Goal: Task Accomplishment & Management: Manage account settings

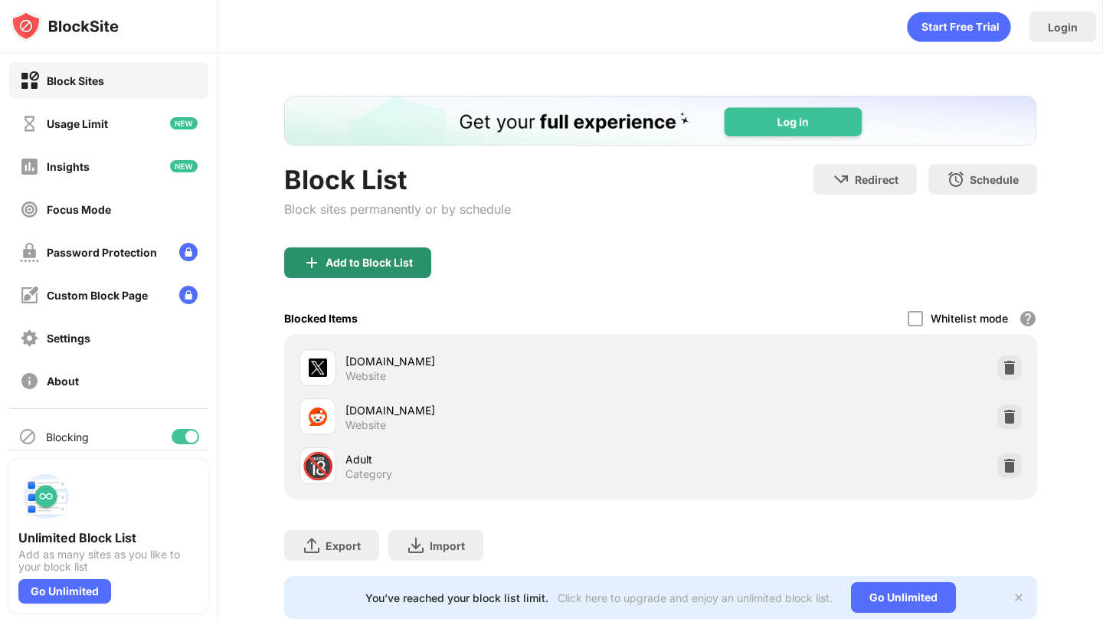
click at [386, 262] on div "Add to Block List" at bounding box center [368, 262] width 87 height 12
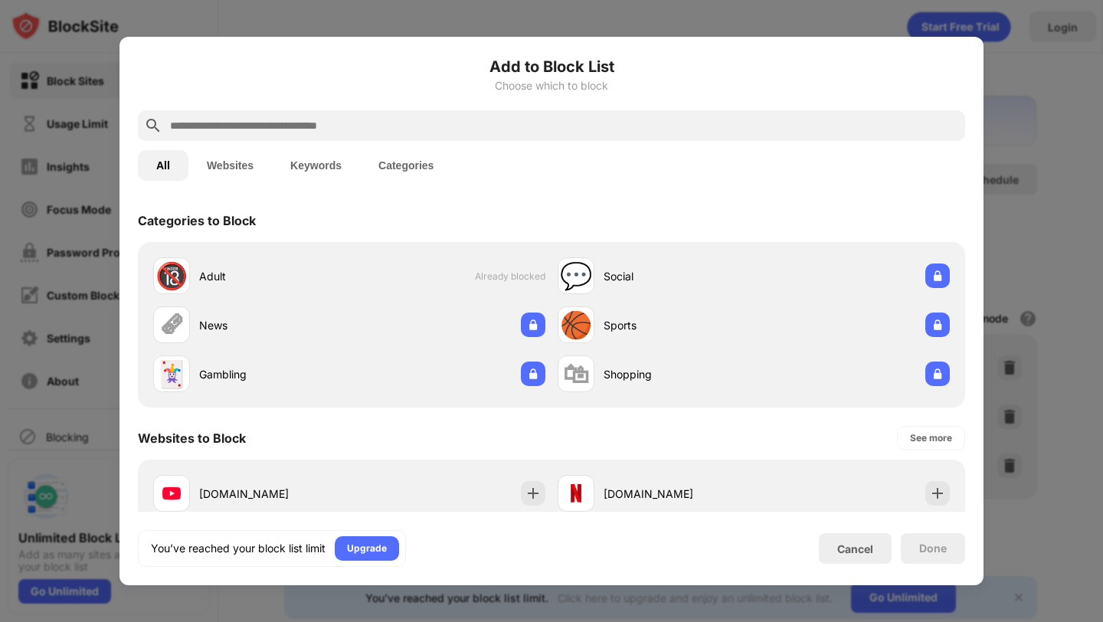
click at [563, 129] on input "text" at bounding box center [563, 125] width 790 height 18
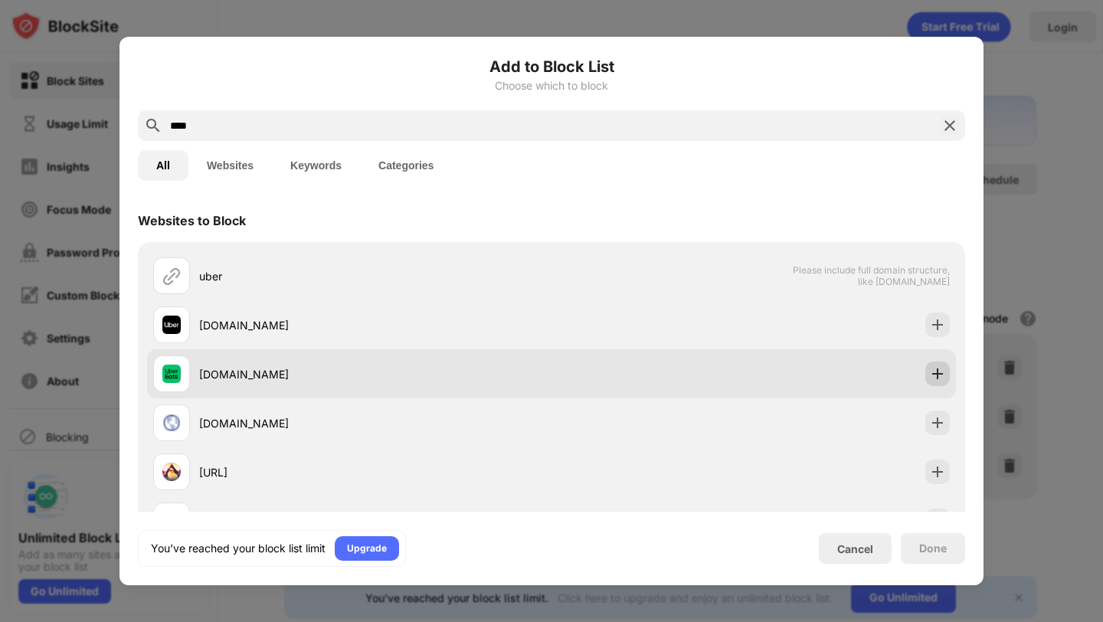
type input "****"
click at [943, 377] on img at bounding box center [937, 373] width 15 height 15
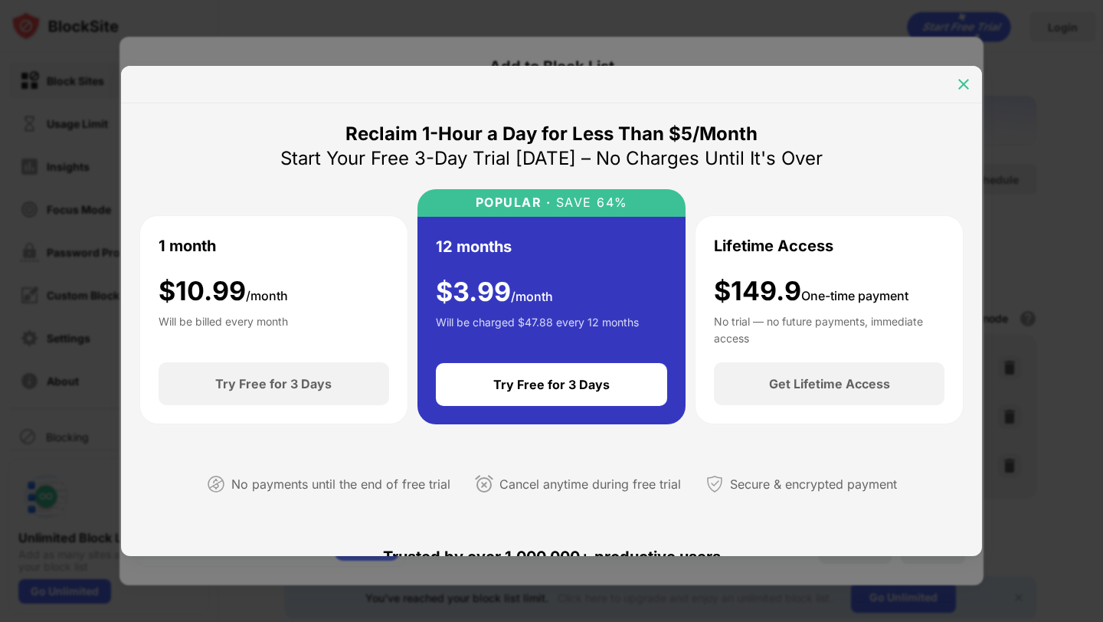
click at [966, 77] on img at bounding box center [963, 84] width 15 height 15
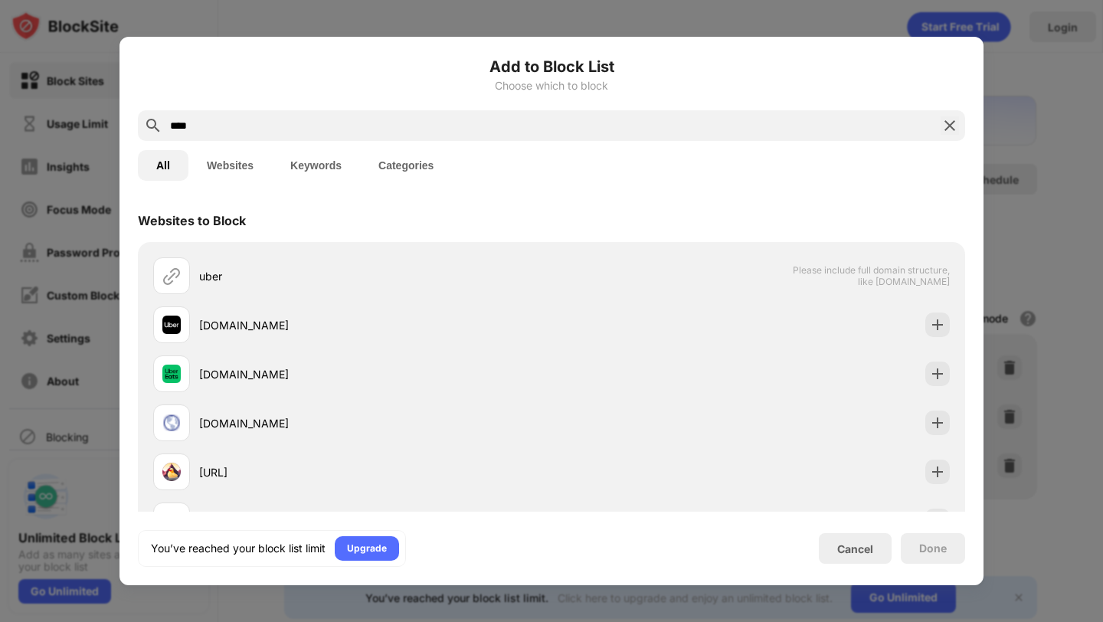
click at [1006, 109] on div at bounding box center [551, 311] width 1103 height 622
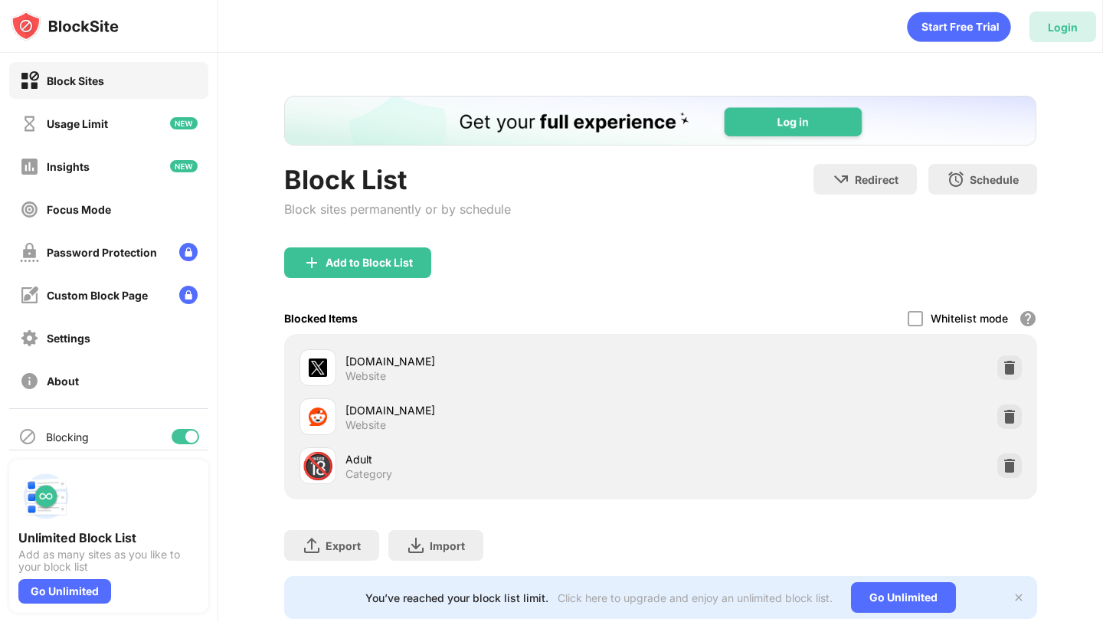
click at [1073, 33] on div "Login" at bounding box center [1062, 26] width 67 height 31
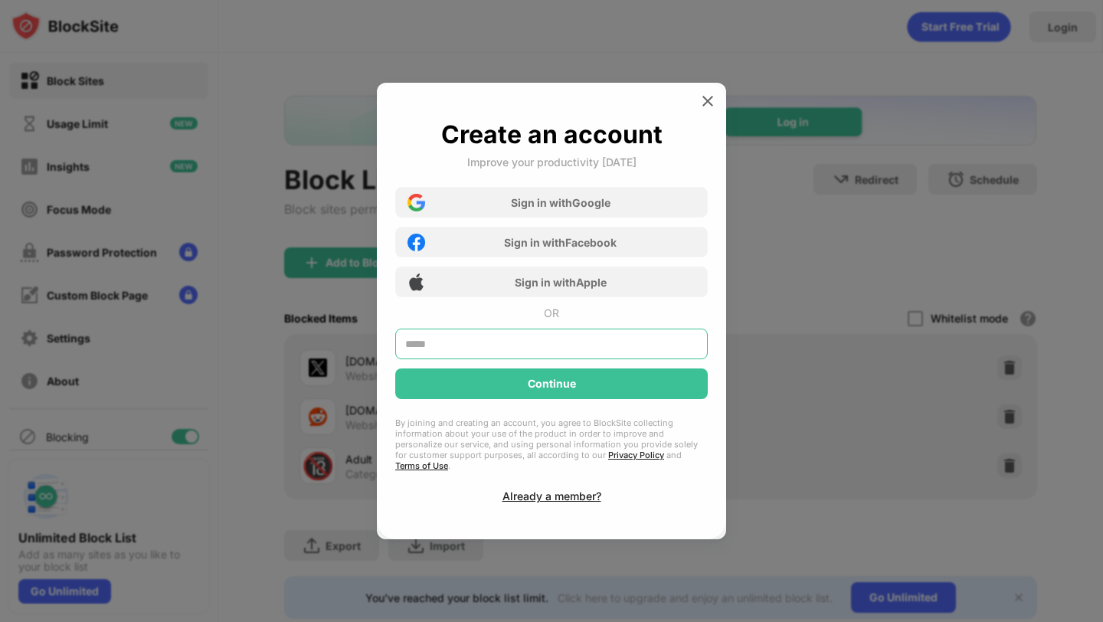
click at [504, 352] on input "text" at bounding box center [551, 343] width 312 height 31
type input "**********"
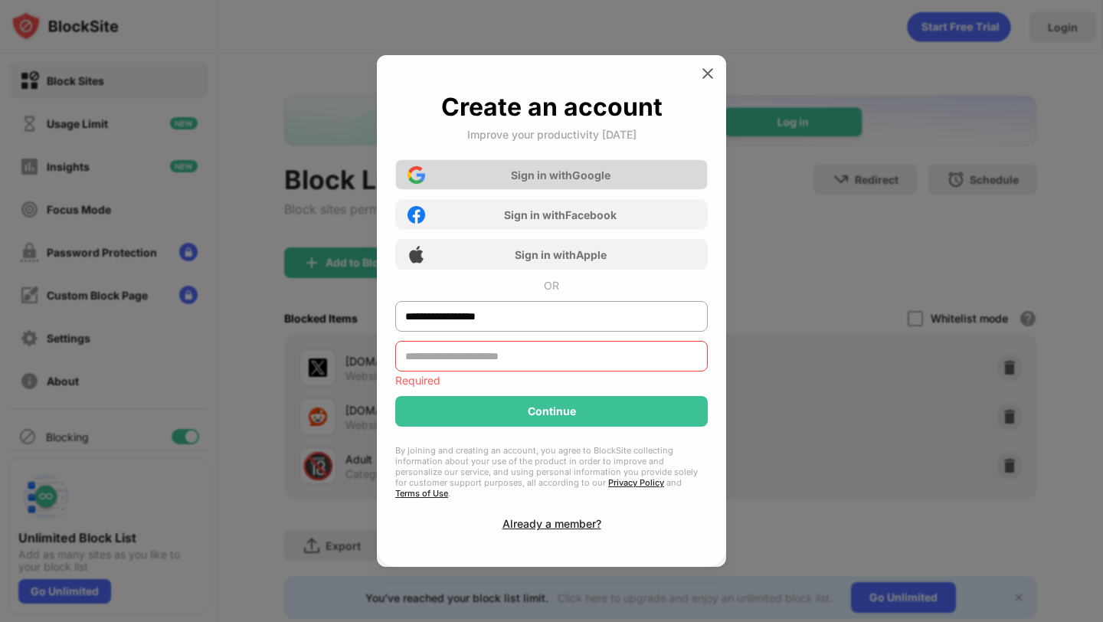
click at [555, 196] on div "Sign in with Google Sign in with Facebook Sign in with Apple" at bounding box center [551, 209] width 312 height 119
click at [556, 174] on div "Sign in with Google" at bounding box center [551, 174] width 312 height 31
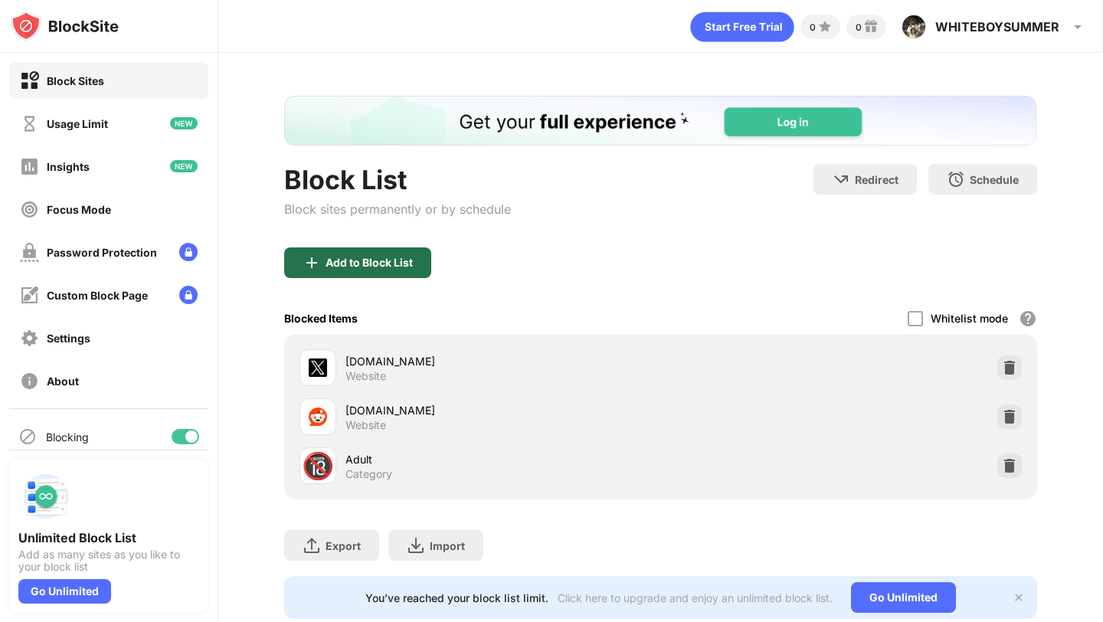
click at [384, 269] on div "Add to Block List" at bounding box center [357, 262] width 147 height 31
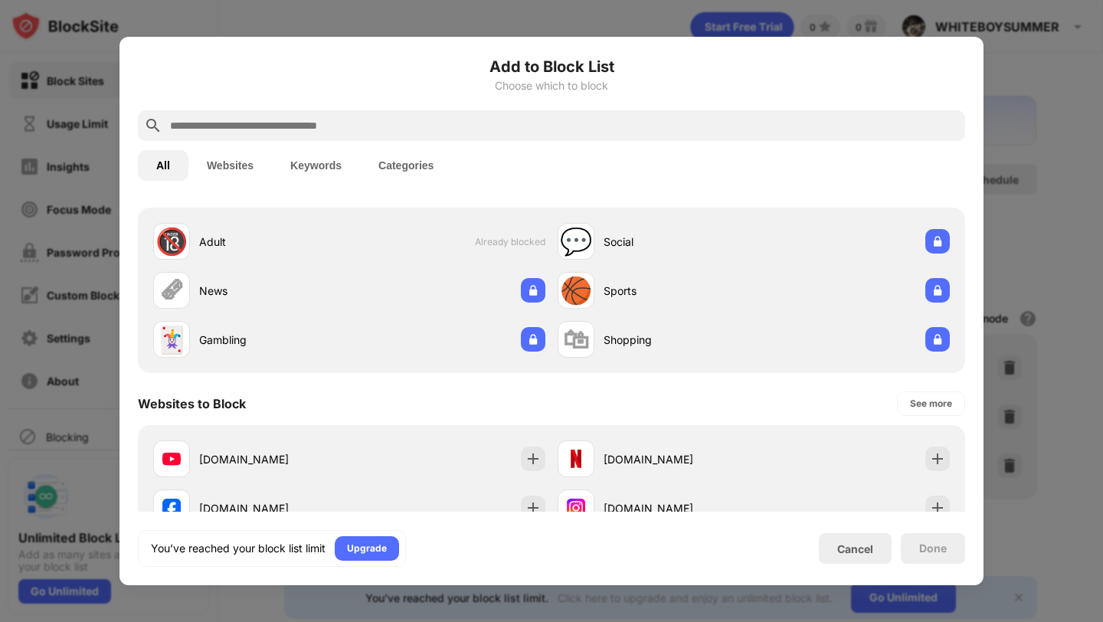
scroll to position [39, 0]
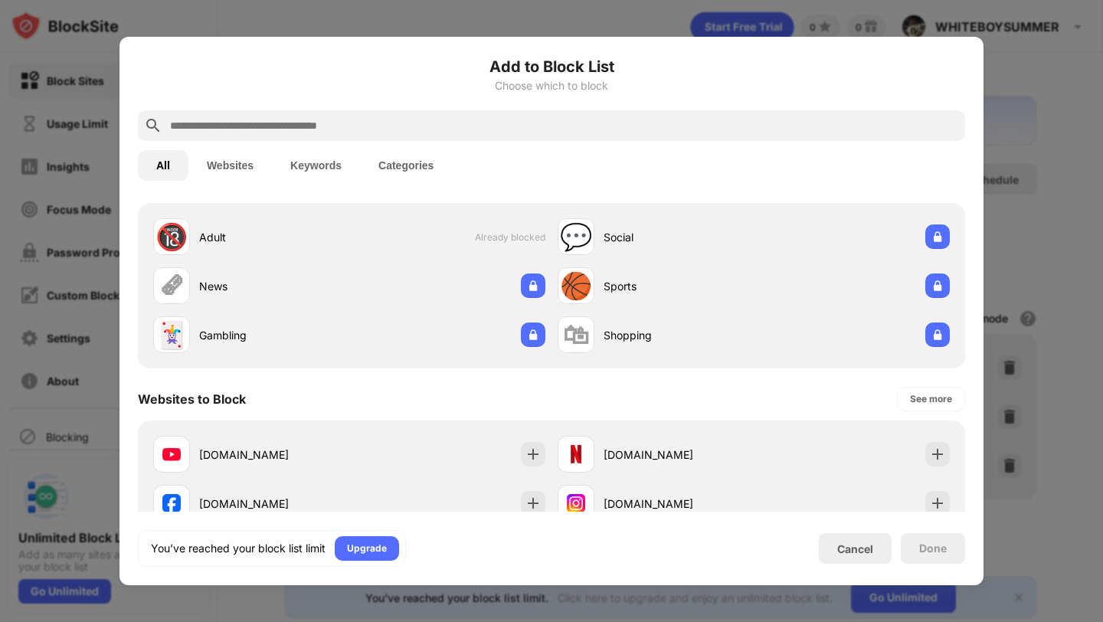
click at [420, 120] on input "text" at bounding box center [563, 125] width 790 height 18
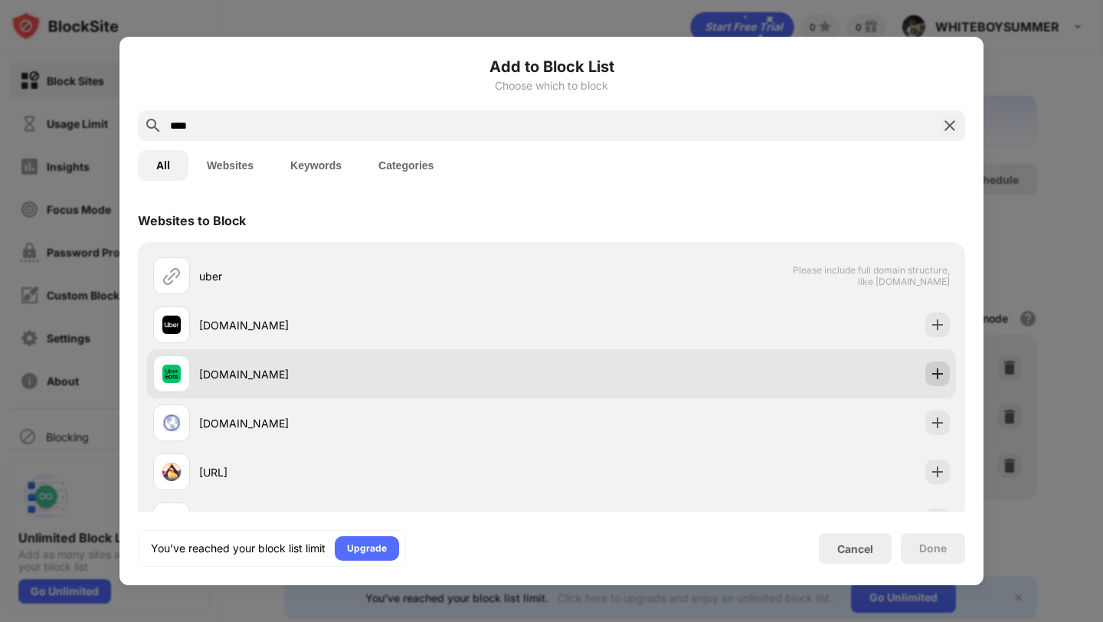
type input "****"
click at [933, 363] on div at bounding box center [937, 373] width 25 height 25
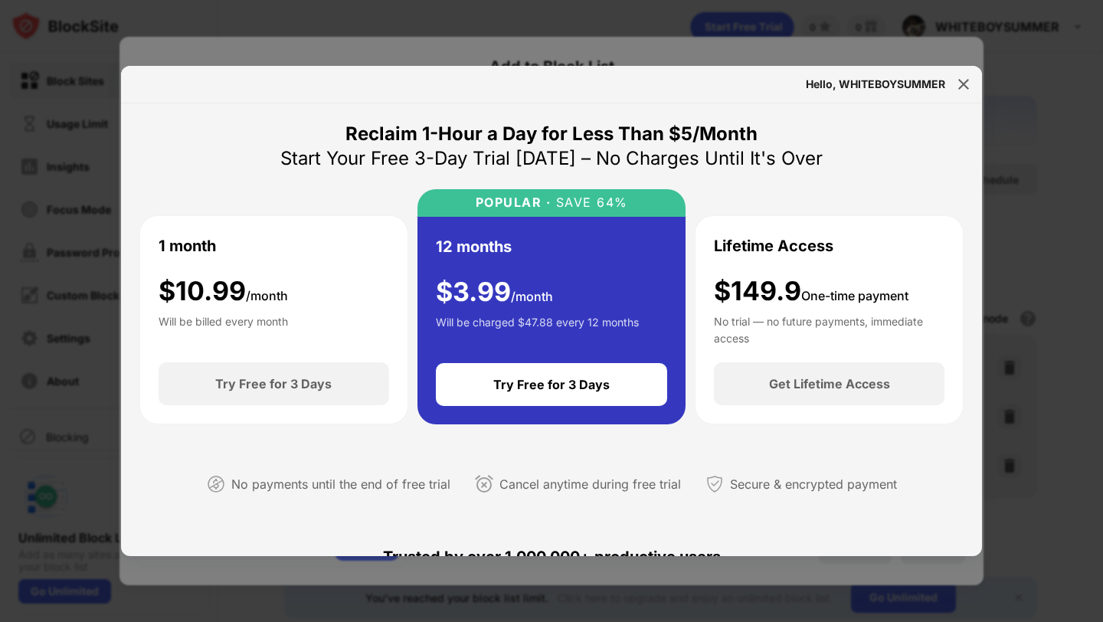
click at [992, 77] on div at bounding box center [551, 311] width 1103 height 622
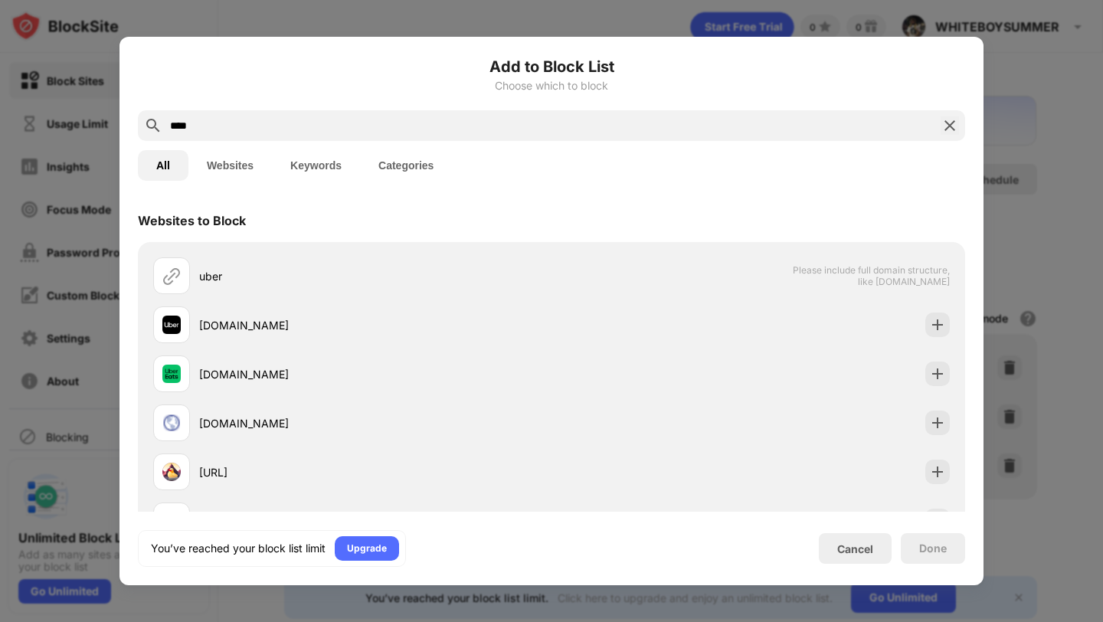
click at [1037, 80] on div at bounding box center [551, 311] width 1103 height 622
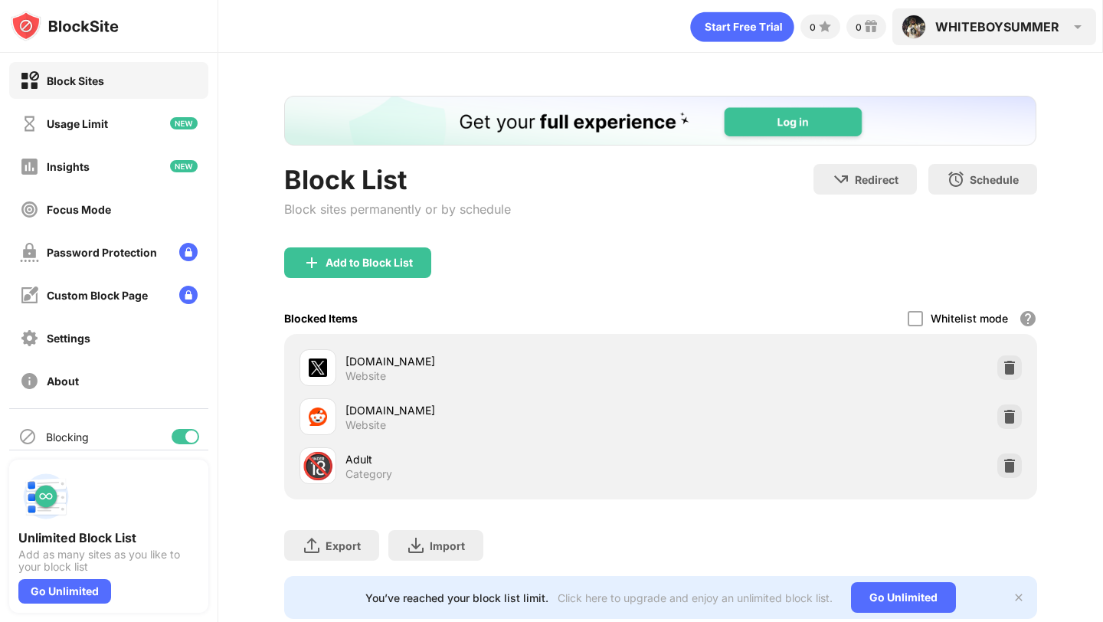
click at [1042, 36] on div "WHITEBOYSUMMER WHITEBOYSUMMER View Account Insights Premium Rewards Settings Su…" at bounding box center [994, 26] width 204 height 37
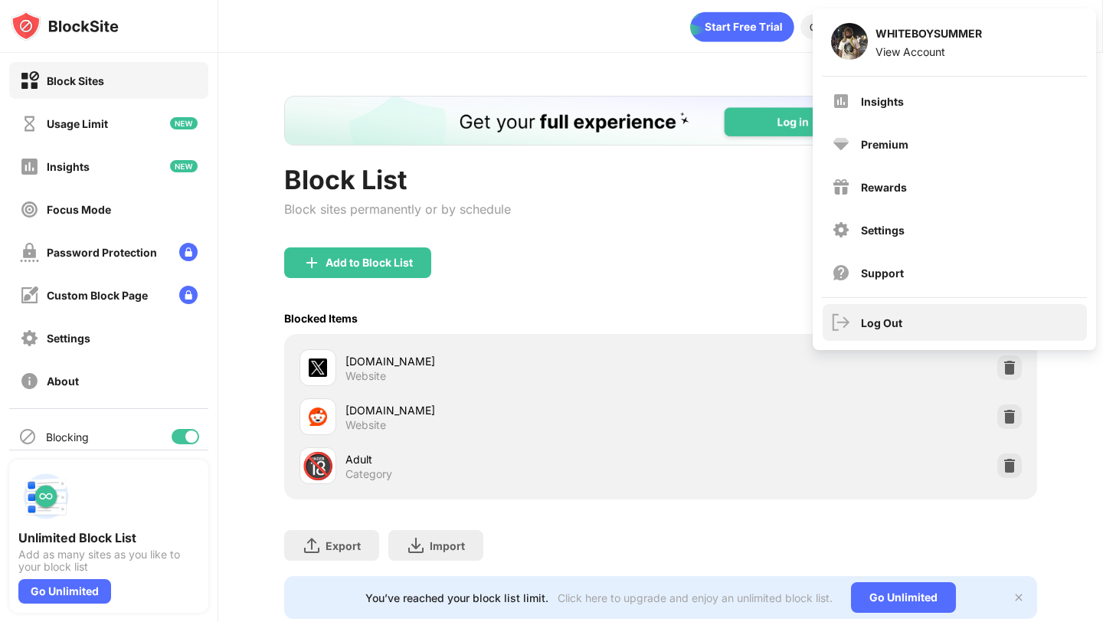
click at [869, 316] on div "Log Out" at bounding box center [881, 322] width 41 height 13
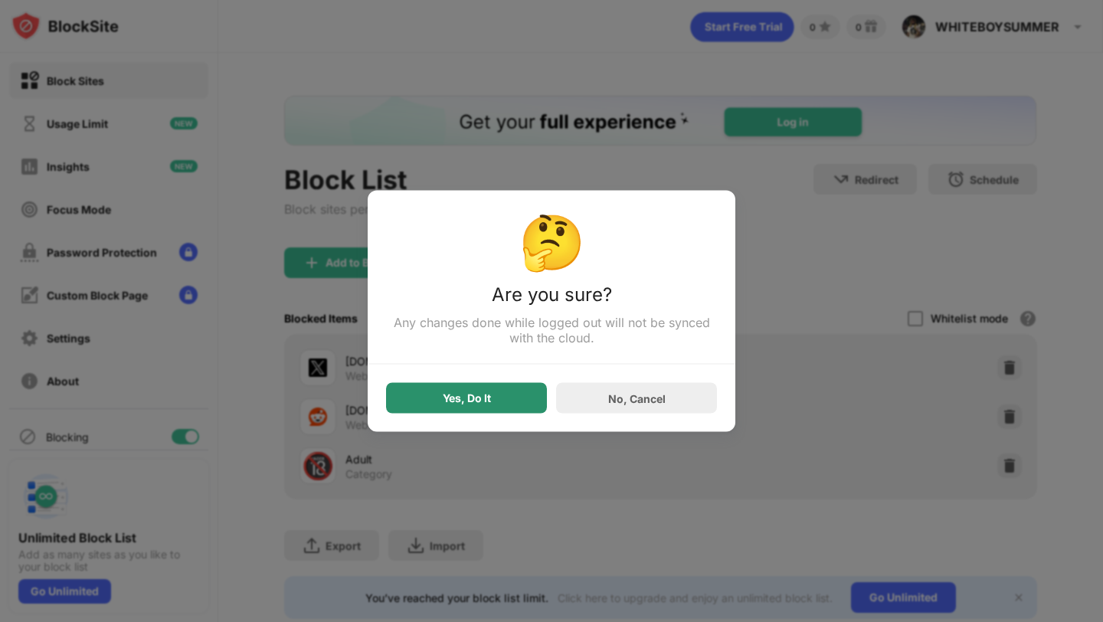
click at [511, 400] on div "Yes, Do It" at bounding box center [466, 398] width 161 height 31
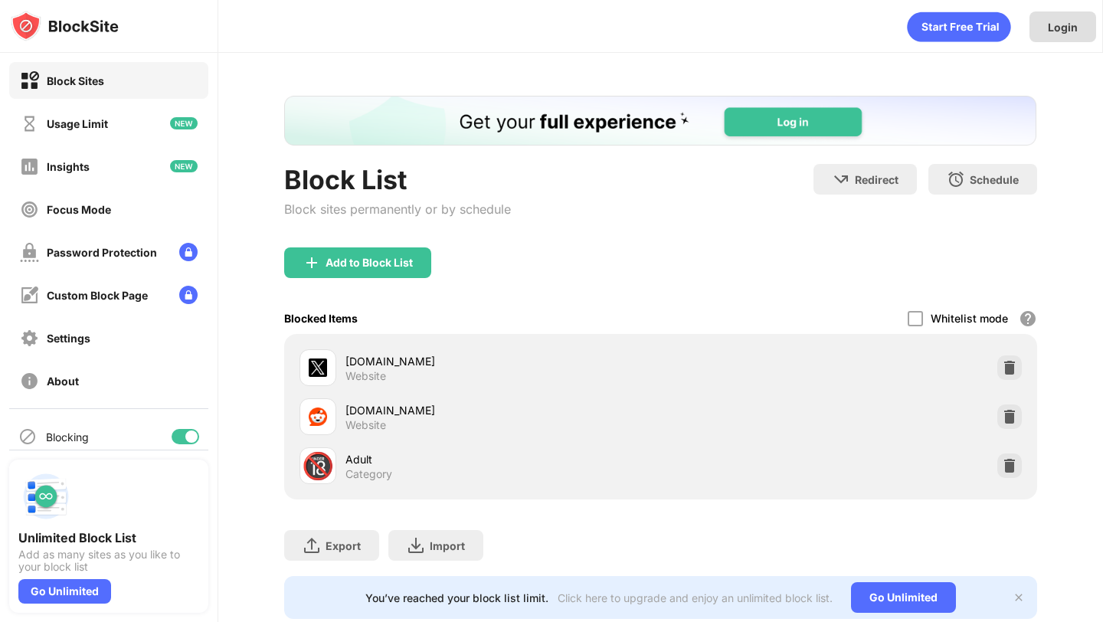
click at [1051, 34] on div "Login" at bounding box center [1062, 26] width 67 height 31
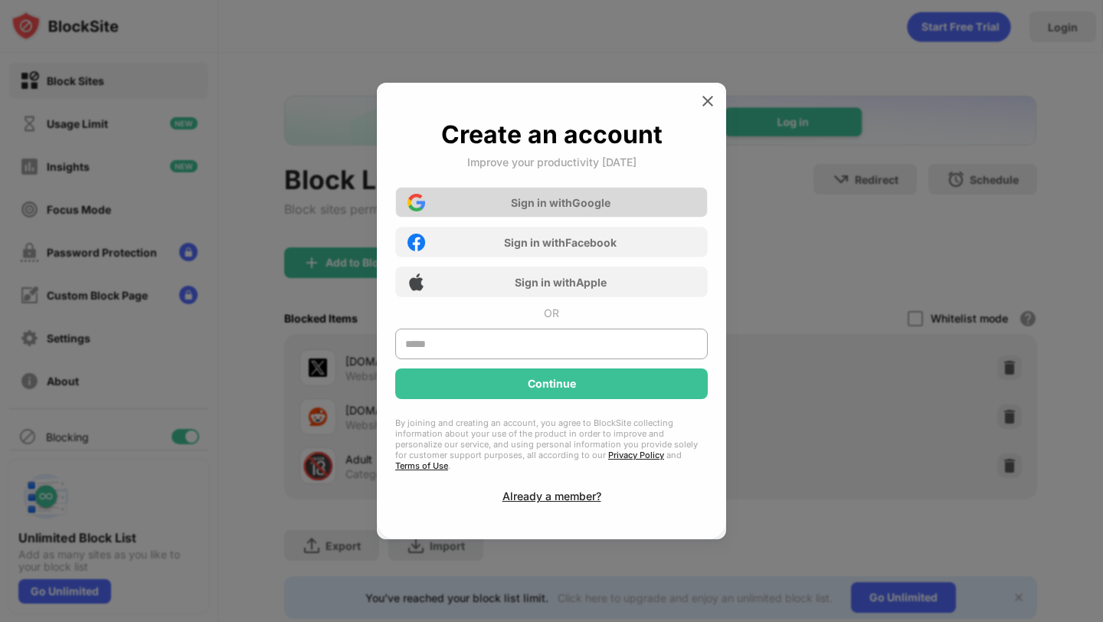
click at [521, 198] on div "Sign in with Google" at bounding box center [551, 202] width 312 height 31
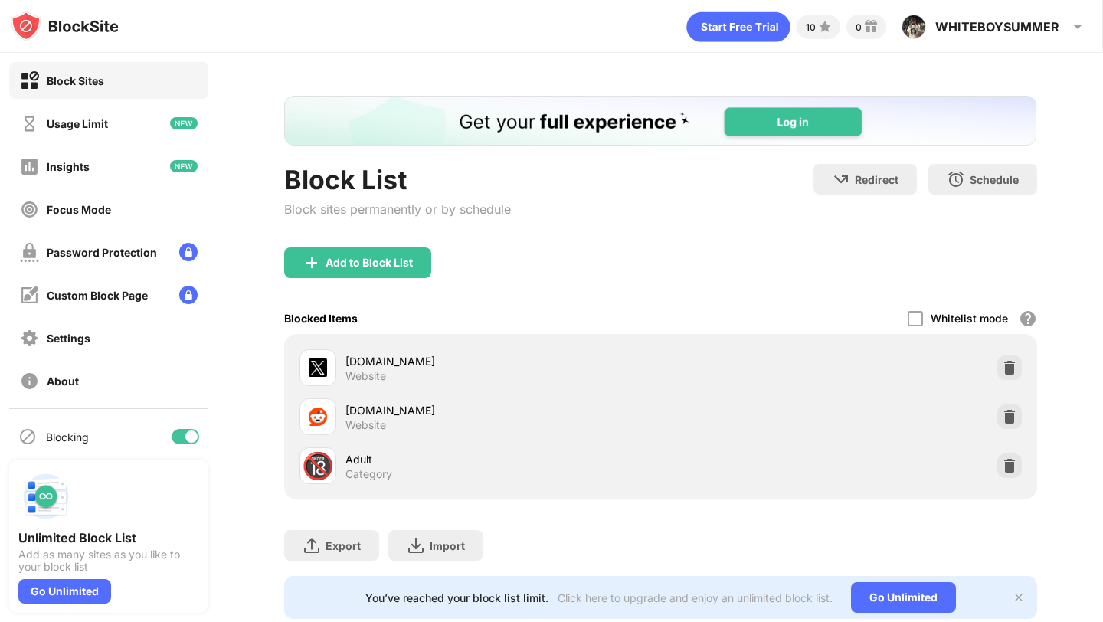
click at [950, 51] on div "10 0 WHITEBOYSUMMER WHITEBOYSUMMER View Account Insights Premium Rewards Settin…" at bounding box center [660, 26] width 884 height 53
click at [950, 39] on div "WHITEBOYSUMMER WHITEBOYSUMMER View Account Insights Premium Rewards Settings Su…" at bounding box center [994, 26] width 204 height 37
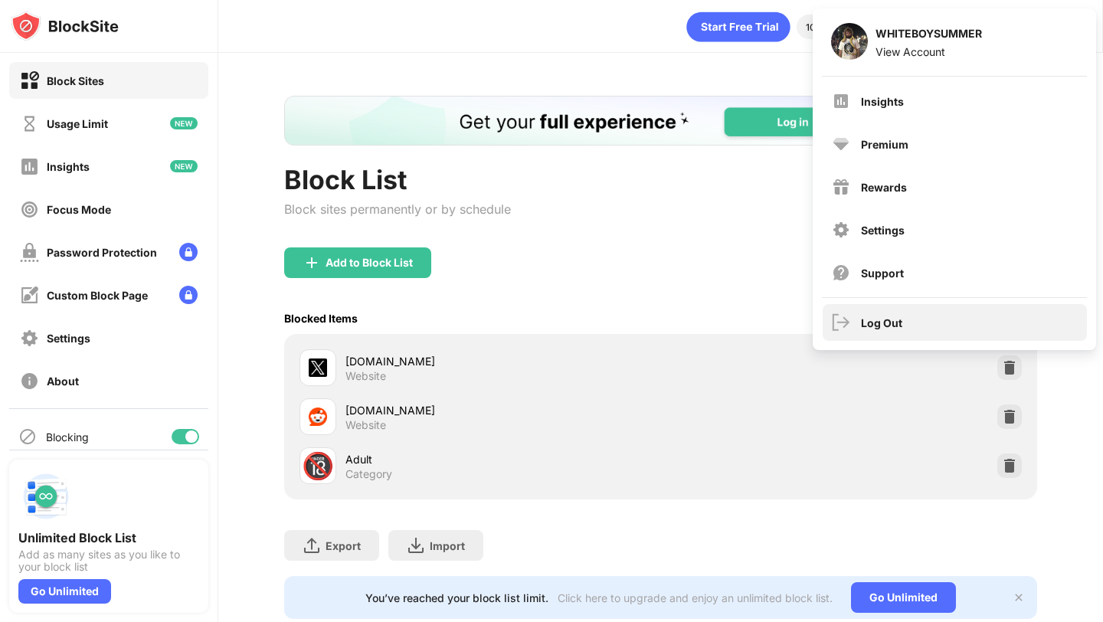
click at [880, 319] on div "Log Out" at bounding box center [881, 322] width 41 height 13
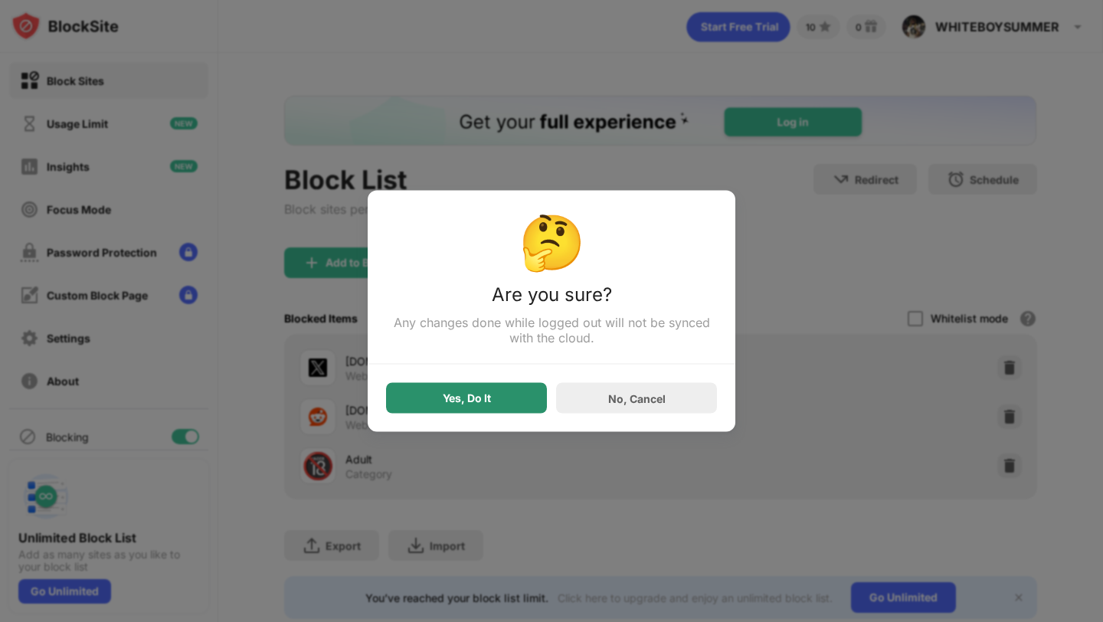
click at [493, 402] on div "Yes, Do It" at bounding box center [466, 398] width 161 height 31
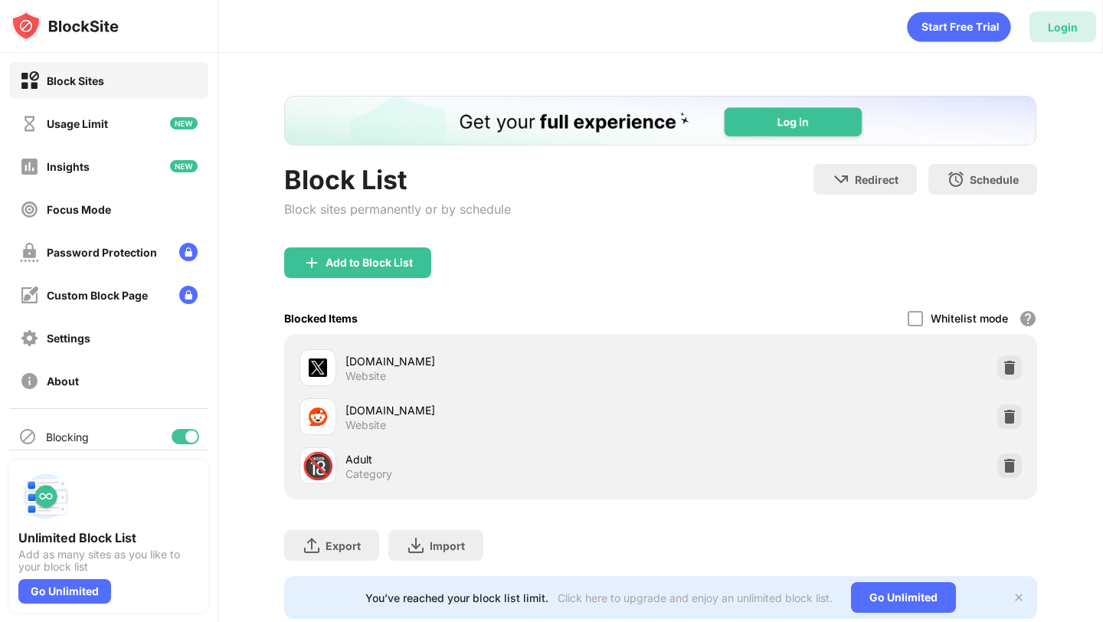
click at [1066, 25] on div "Login" at bounding box center [1062, 27] width 30 height 13
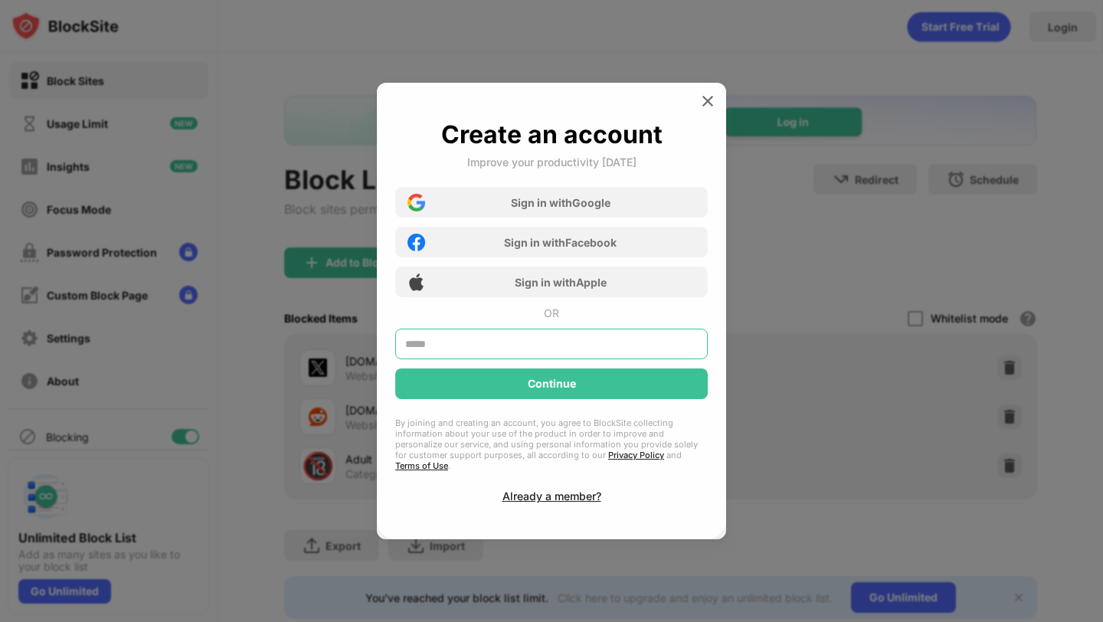
click at [562, 354] on input "text" at bounding box center [551, 343] width 312 height 31
type input "**********"
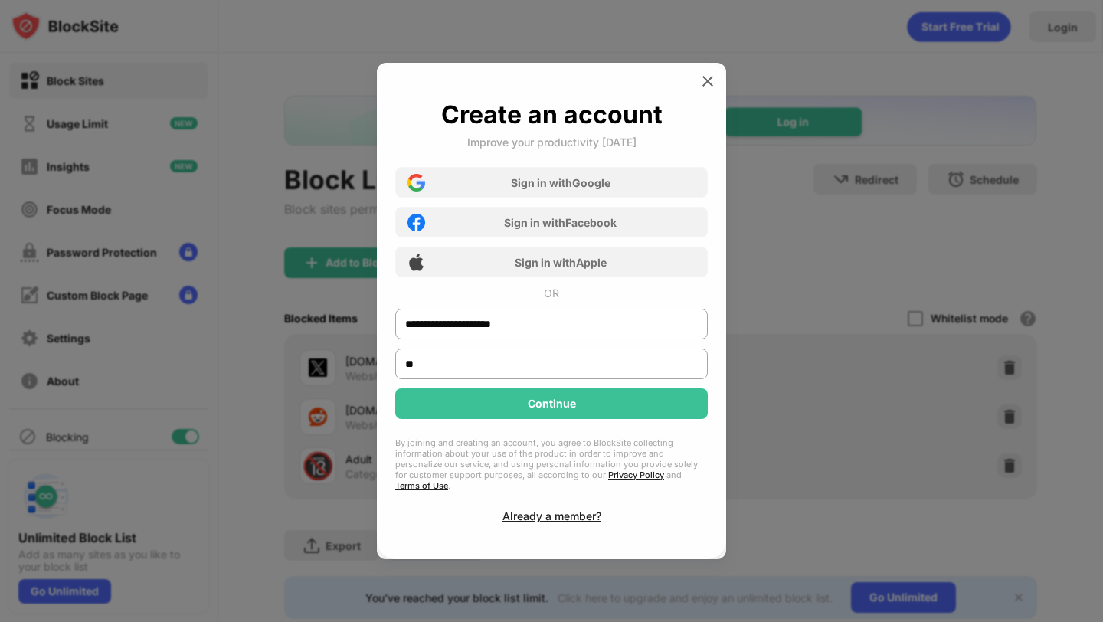
type input "*"
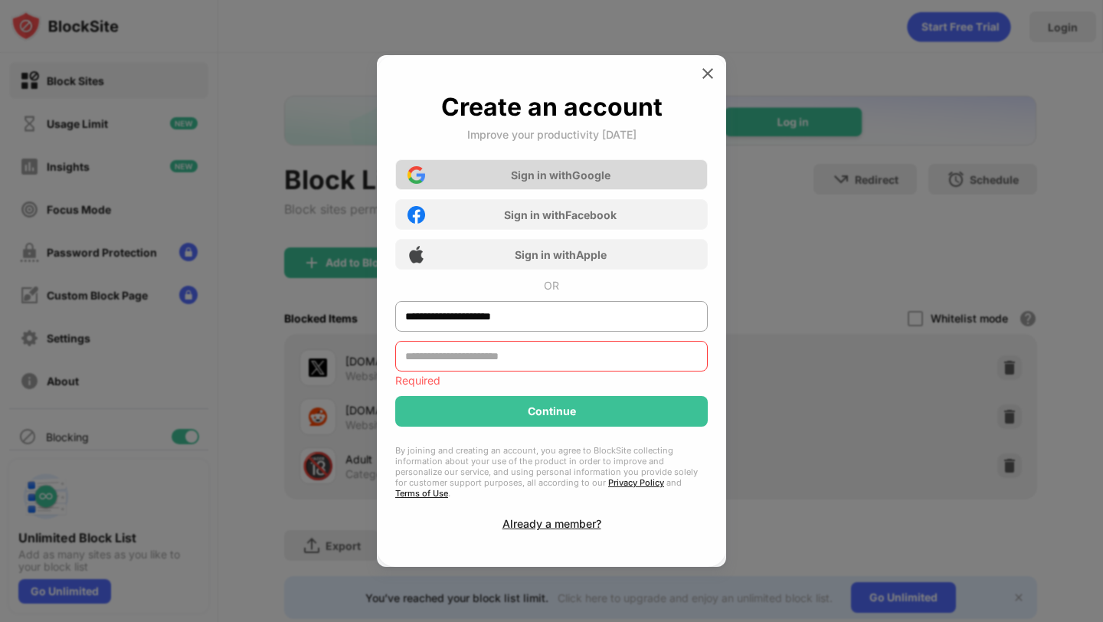
click at [545, 181] on div "Sign in with Google" at bounding box center [561, 174] width 100 height 13
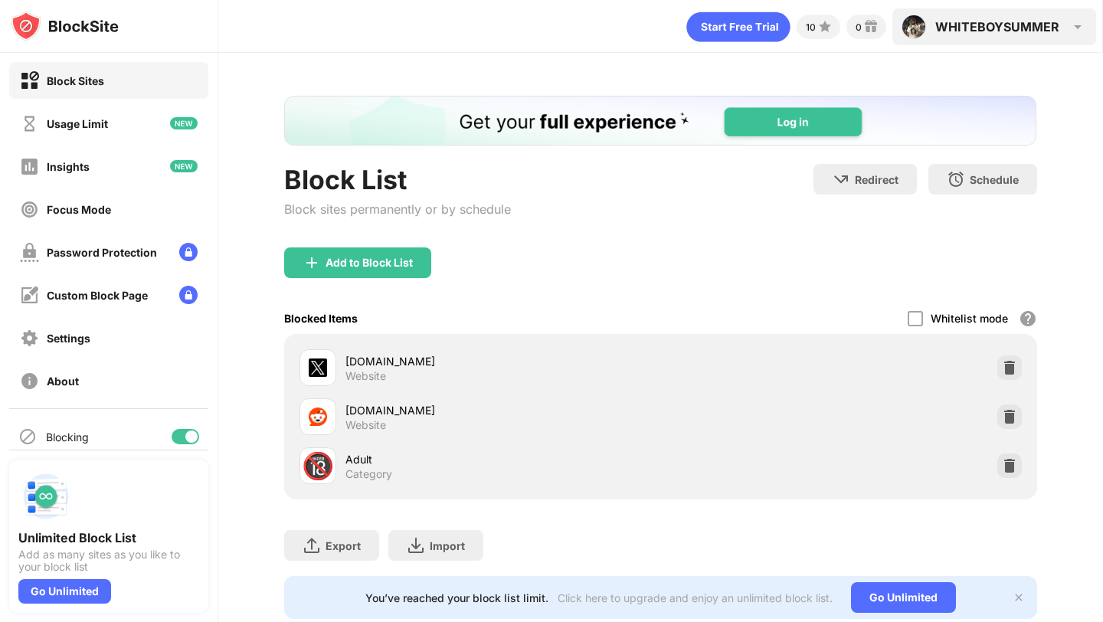
click at [952, 32] on div "WHITEBOYSUMMER" at bounding box center [997, 26] width 124 height 15
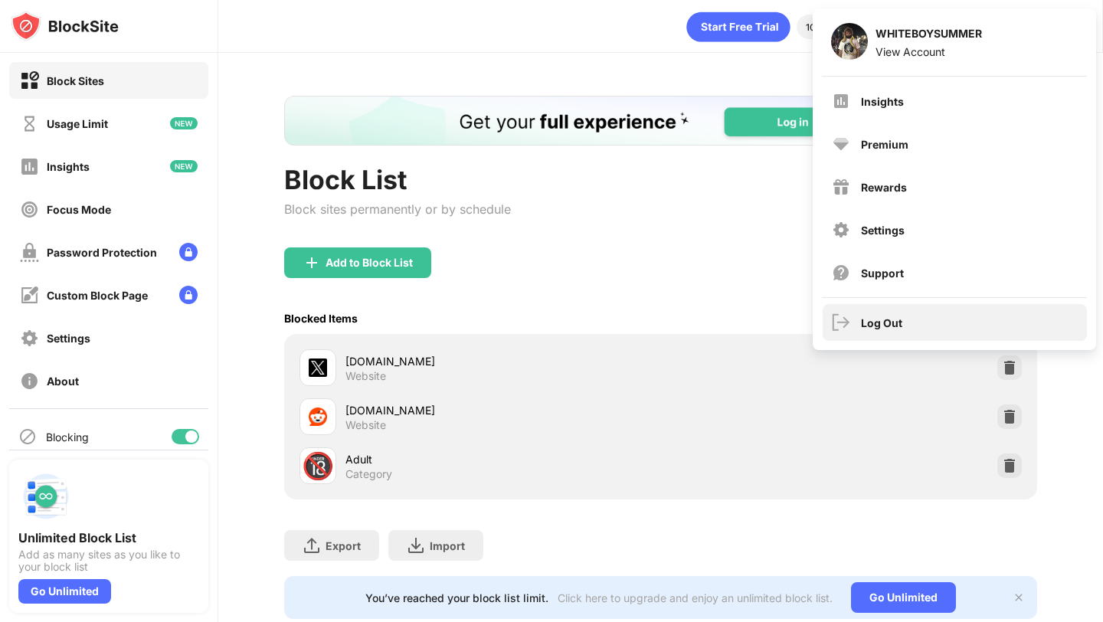
click at [921, 319] on div "Log Out" at bounding box center [954, 322] width 264 height 37
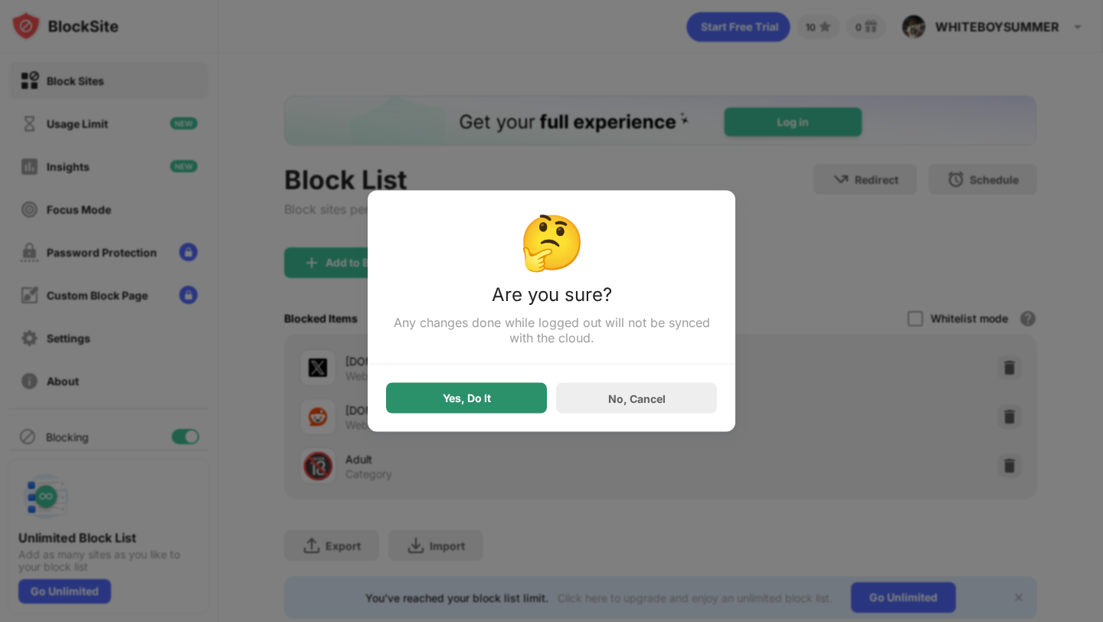
click at [512, 403] on div "Yes, Do It" at bounding box center [466, 398] width 161 height 31
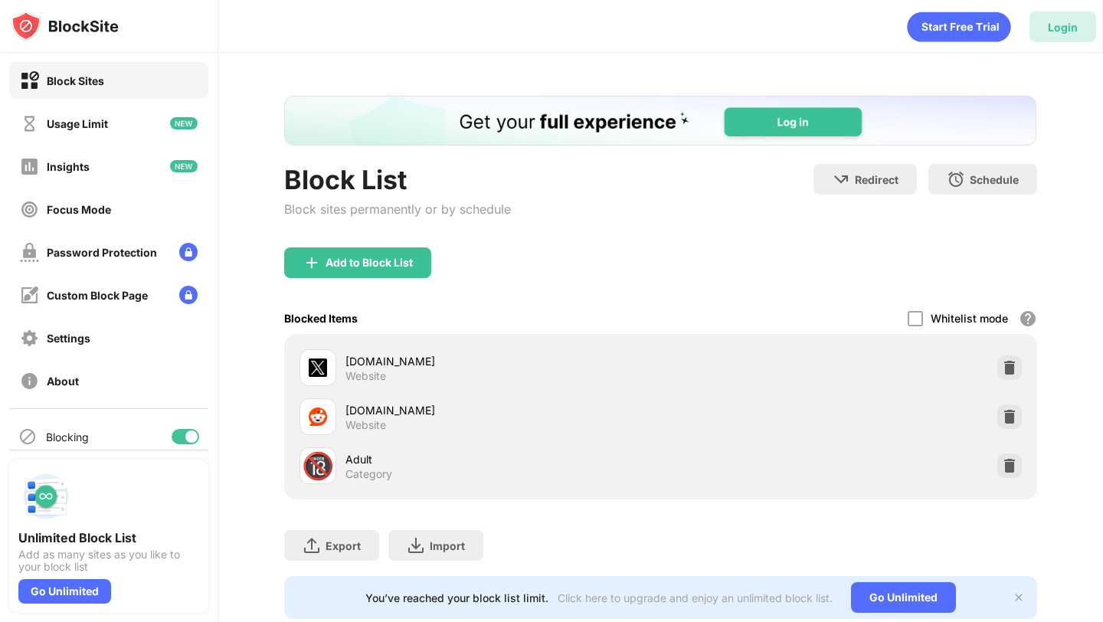
click at [1045, 22] on div "Login" at bounding box center [1062, 26] width 67 height 31
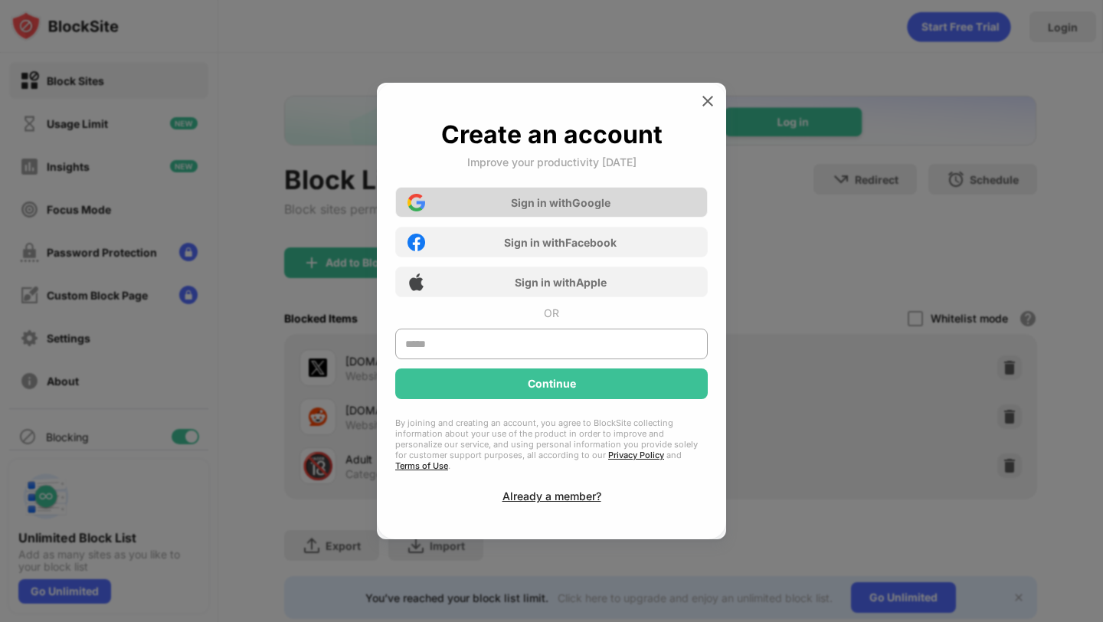
click at [619, 211] on div "Sign in with Google" at bounding box center [551, 202] width 312 height 31
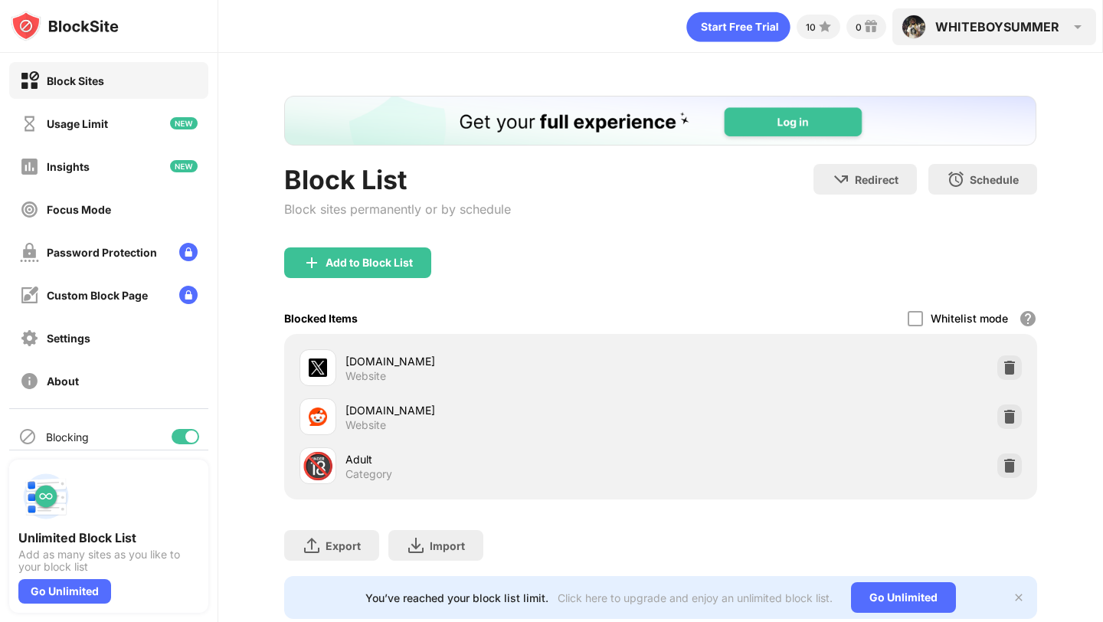
click at [971, 15] on div "WHITEBOYSUMMER WHITEBOYSUMMER View Account Insights Premium Rewards Settings Su…" at bounding box center [994, 26] width 204 height 37
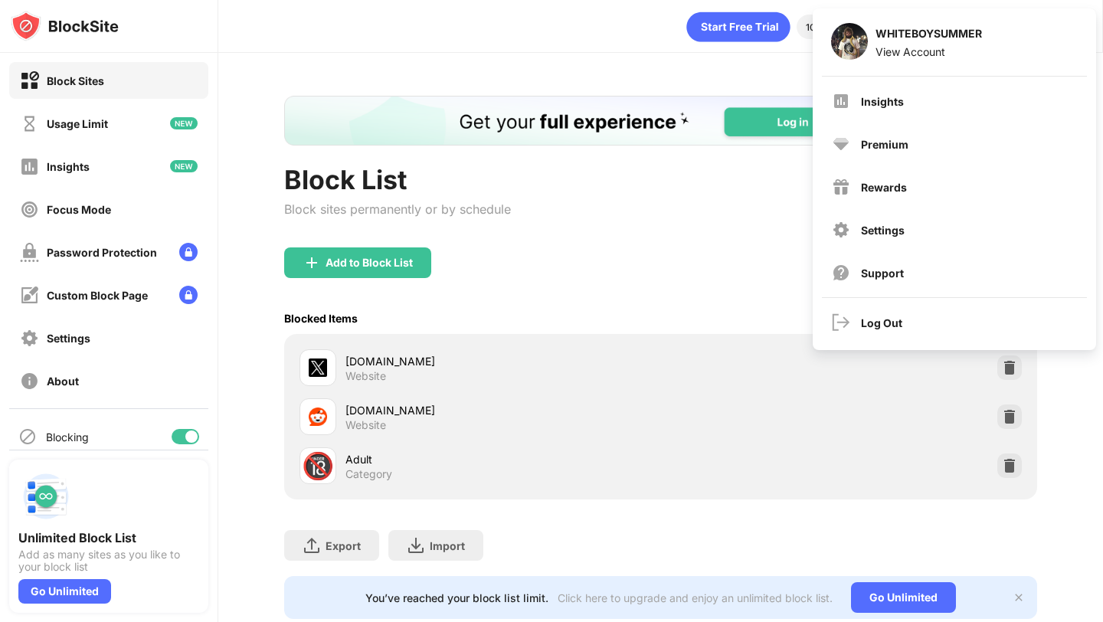
click at [910, 343] on div "Log Out" at bounding box center [954, 324] width 283 height 52
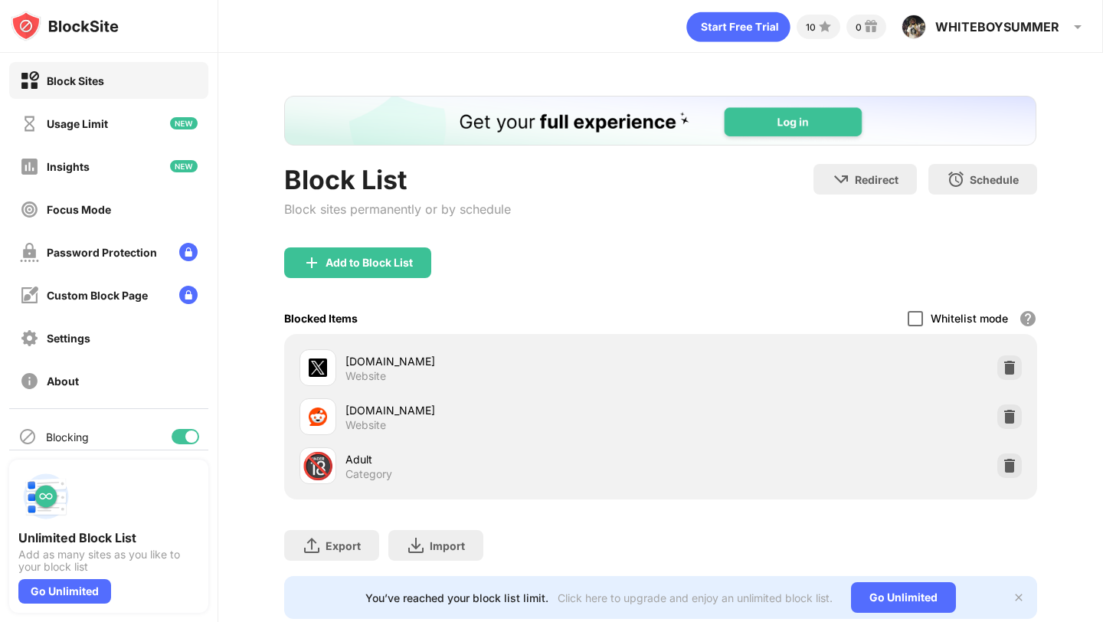
click at [910, 322] on div at bounding box center [914, 318] width 15 height 15
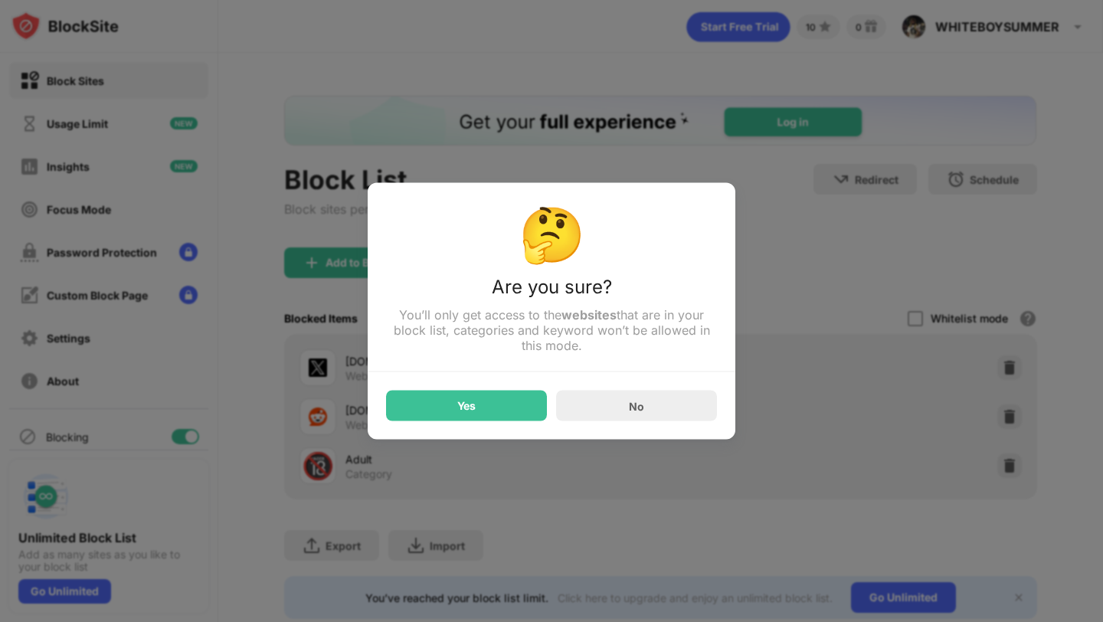
click at [964, 86] on div at bounding box center [551, 311] width 1103 height 622
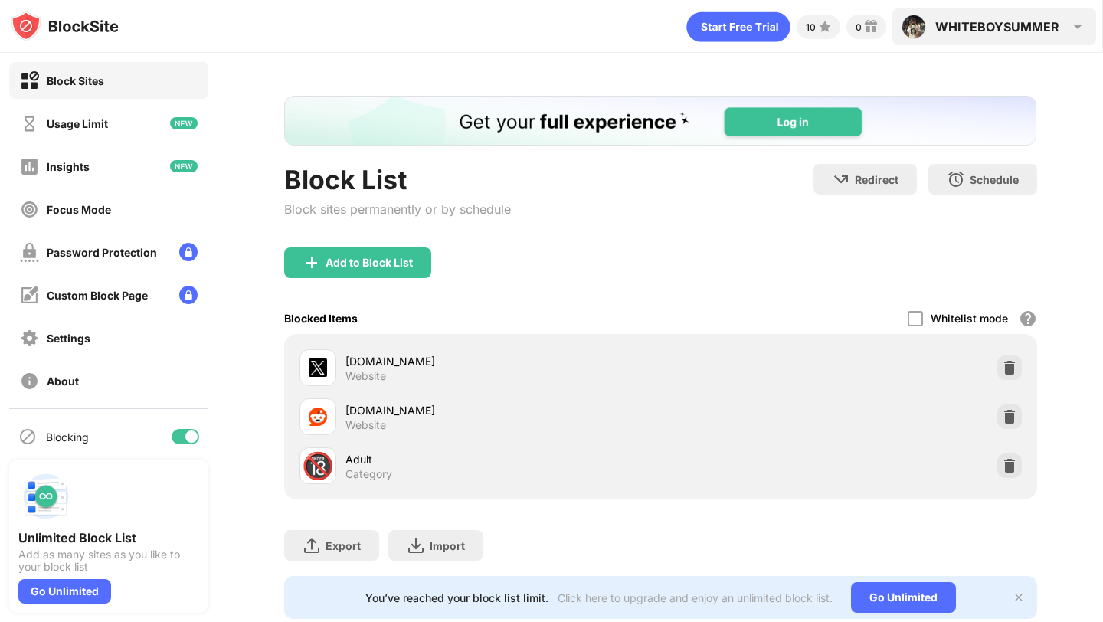
click at [992, 24] on div "WHITEBOYSUMMER" at bounding box center [997, 26] width 124 height 15
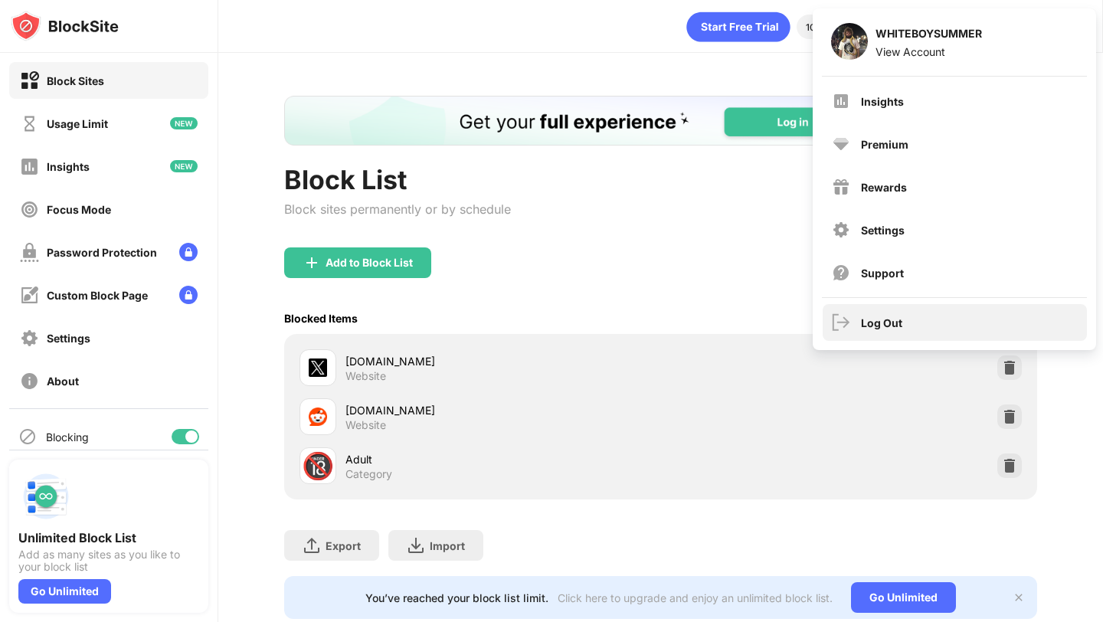
click at [949, 312] on div "Log Out" at bounding box center [954, 322] width 264 height 37
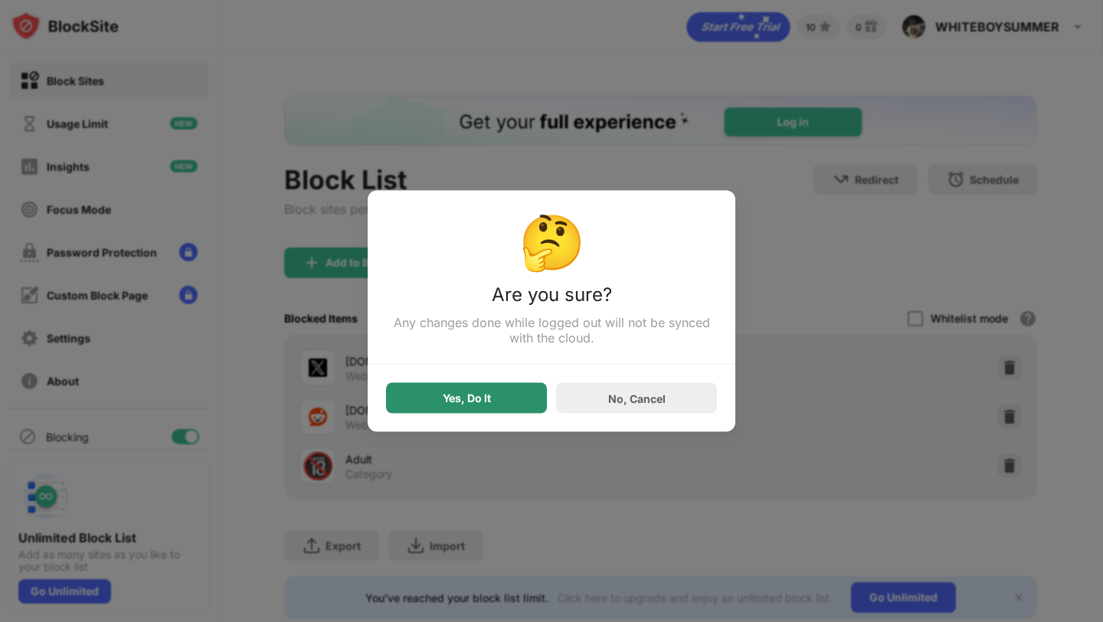
click at [483, 397] on div "Yes, Do It" at bounding box center [467, 398] width 48 height 12
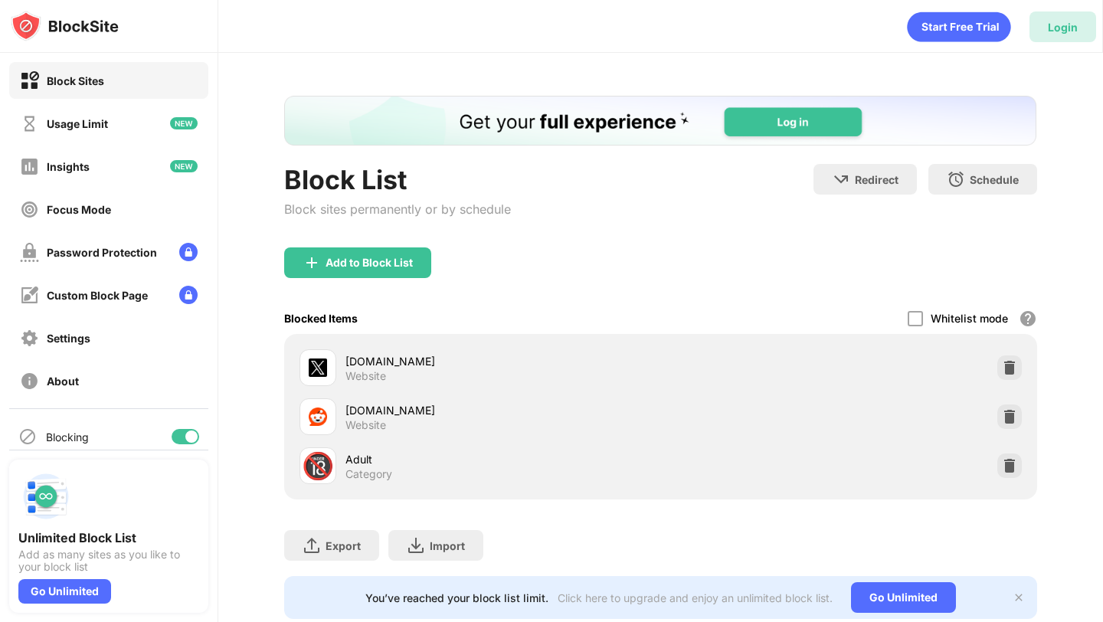
click at [1060, 28] on div "Login" at bounding box center [1062, 27] width 30 height 13
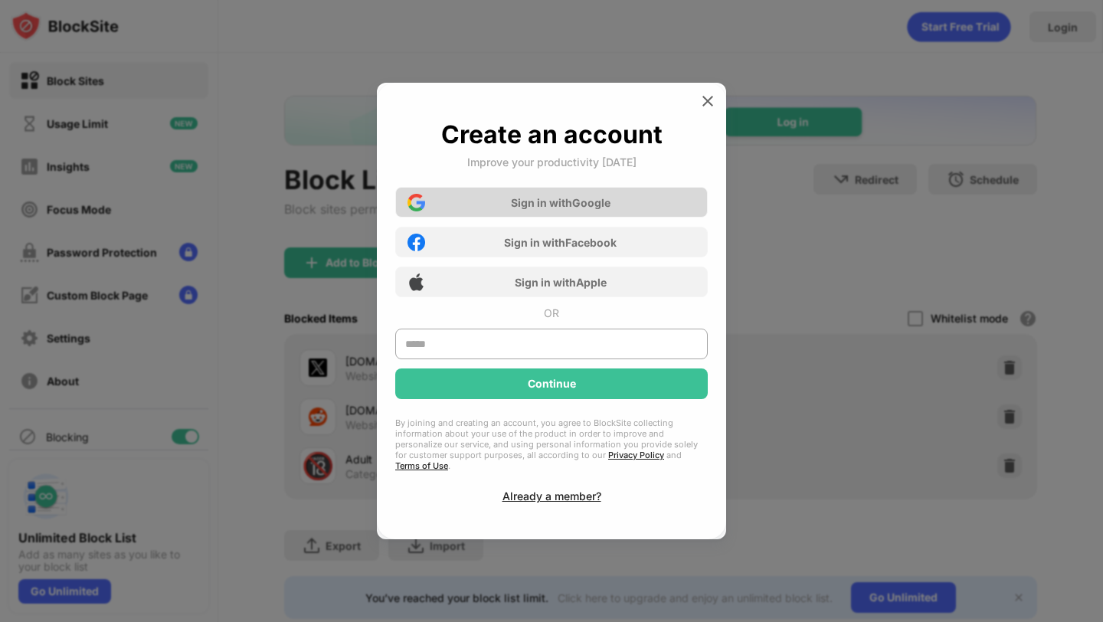
click at [568, 217] on div "Sign in with Google" at bounding box center [551, 202] width 312 height 31
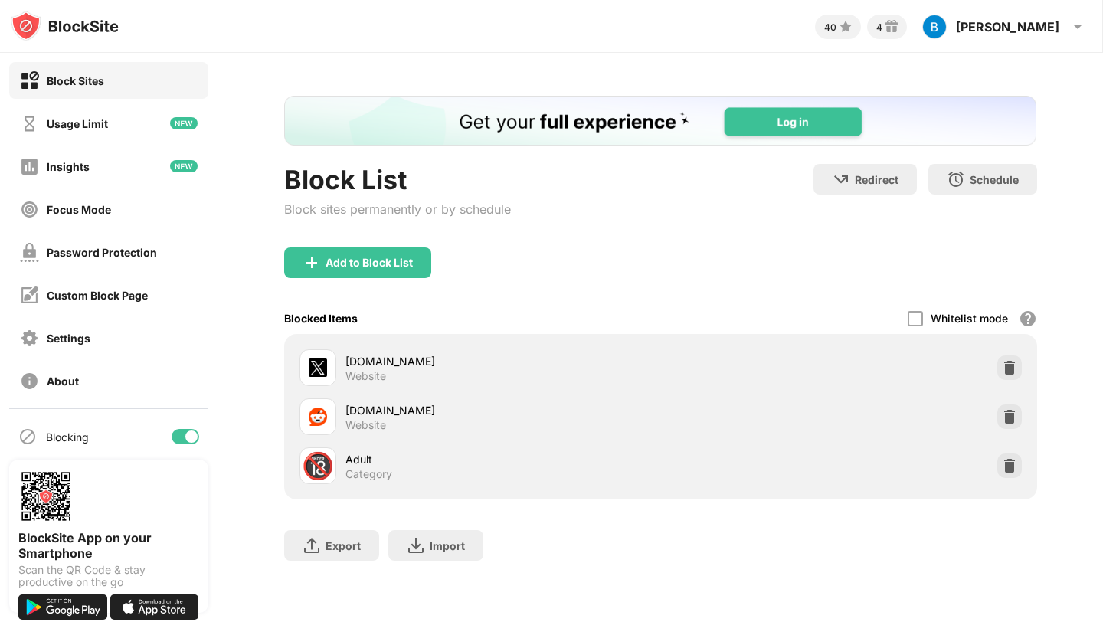
click at [1063, 214] on div "Block List Block sites permanently or by schedule Redirect Choose a site to be …" at bounding box center [660, 336] width 884 height 566
click at [380, 266] on div "Add to Block List" at bounding box center [368, 262] width 87 height 12
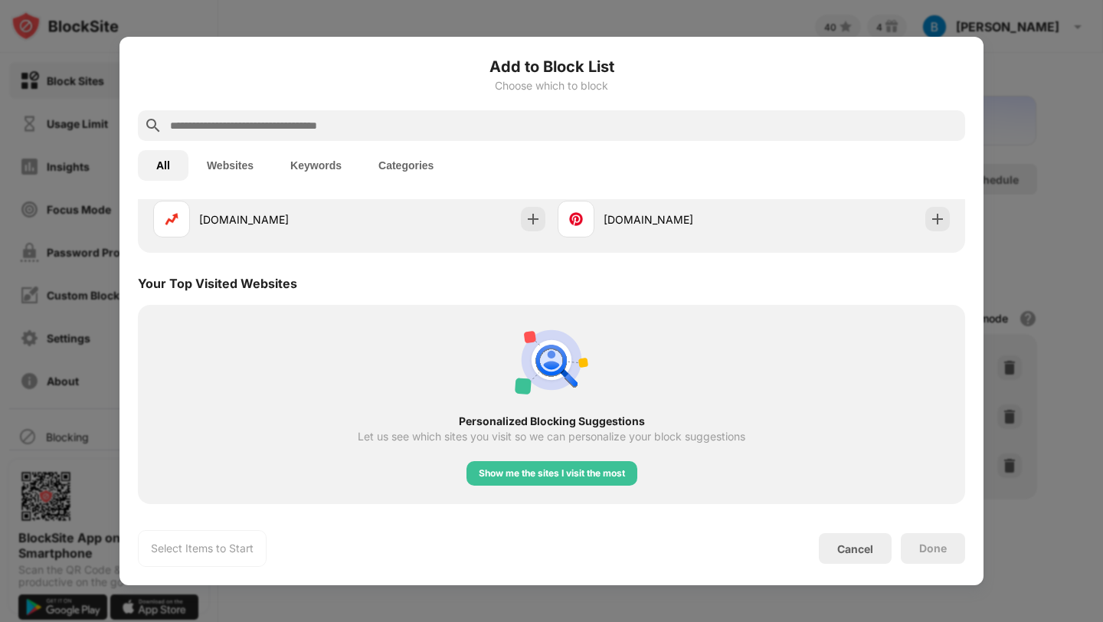
scroll to position [472, 0]
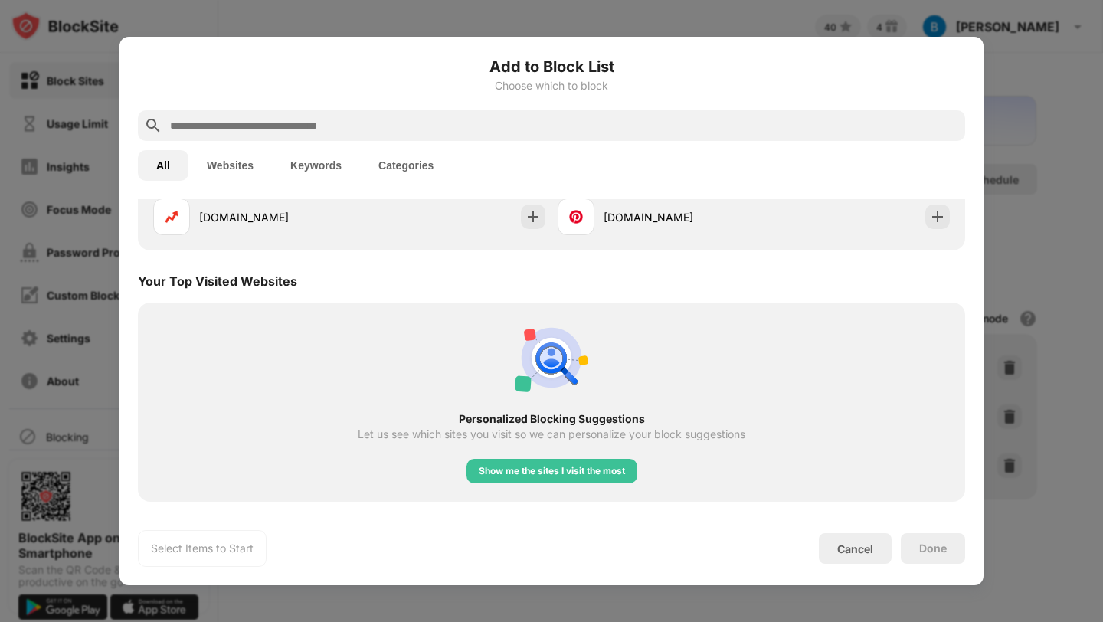
click at [382, 133] on input "text" at bounding box center [563, 125] width 790 height 18
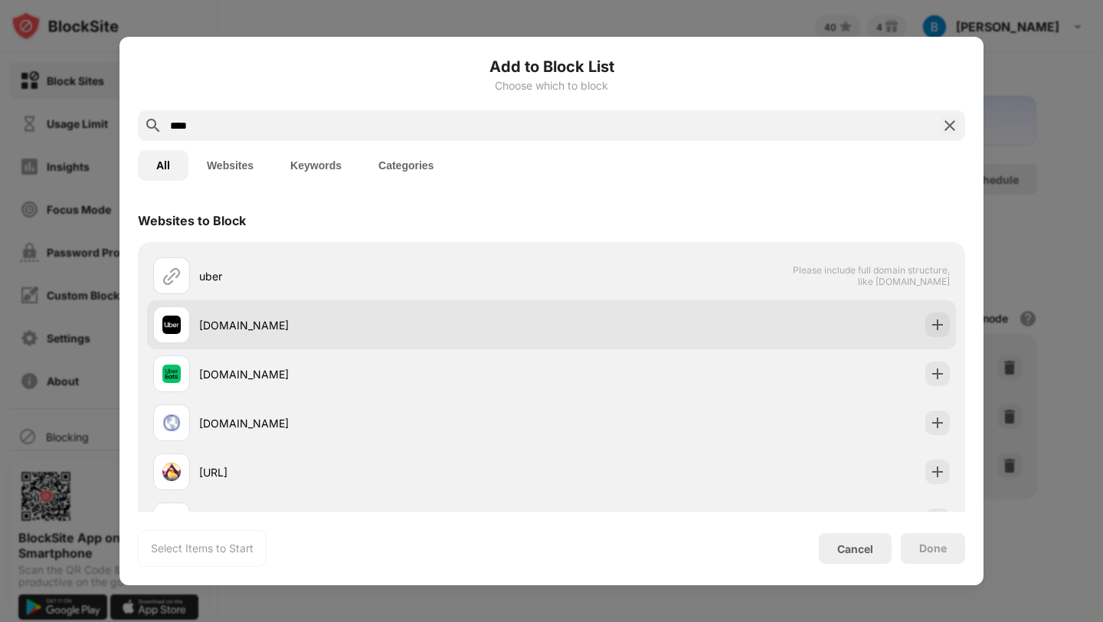
type input "****"
click at [950, 324] on div "[DOMAIN_NAME]" at bounding box center [551, 324] width 809 height 49
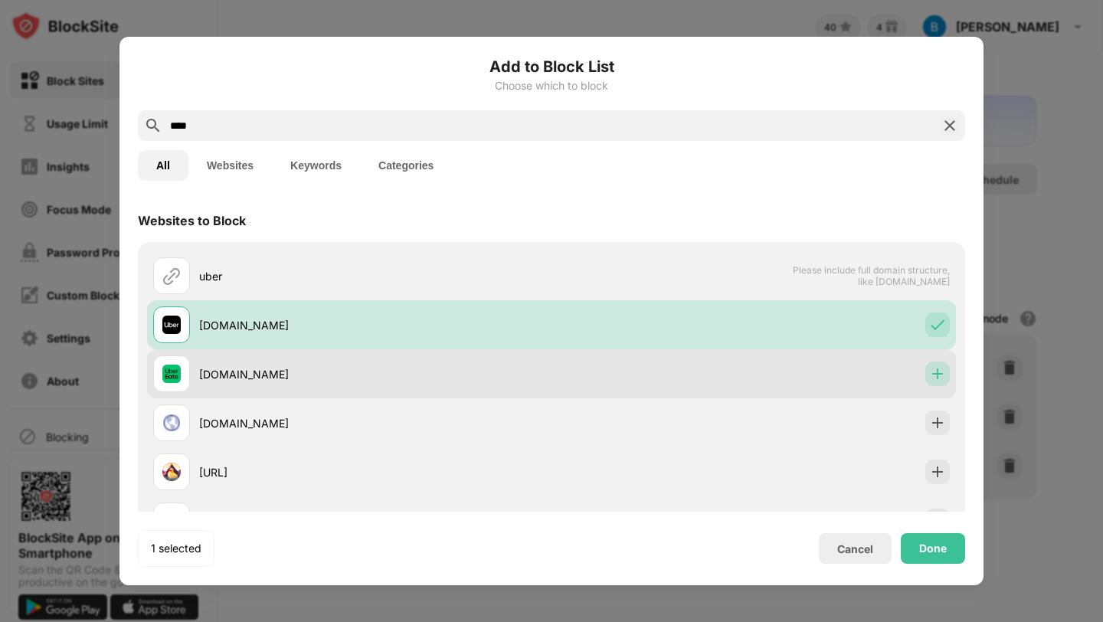
click at [937, 374] on img at bounding box center [937, 373] width 15 height 15
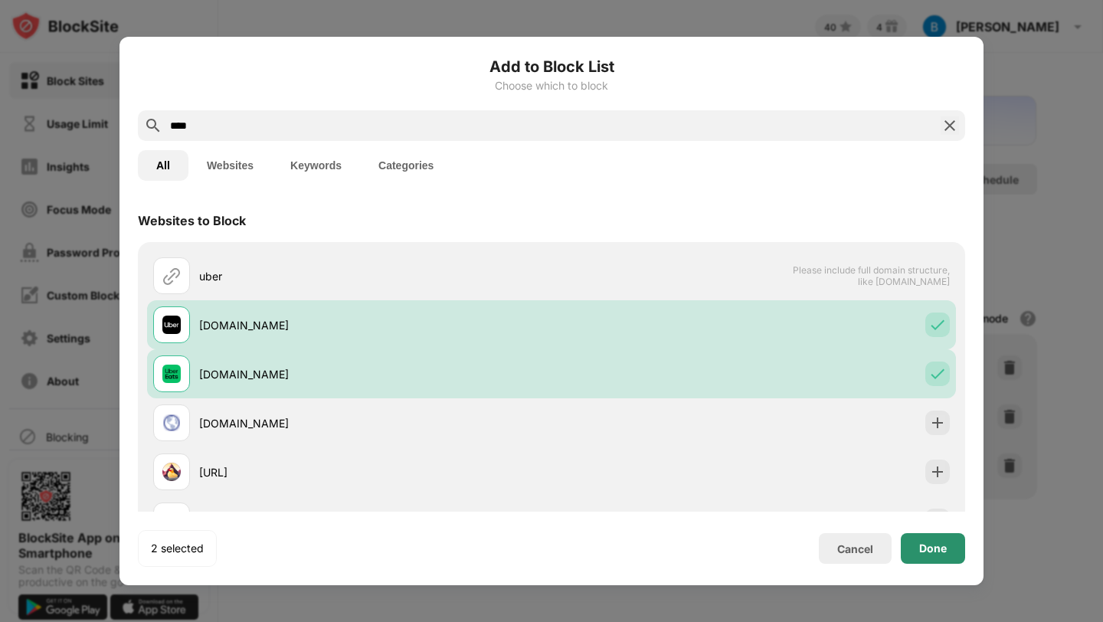
click at [924, 539] on div "Done" at bounding box center [932, 548] width 64 height 31
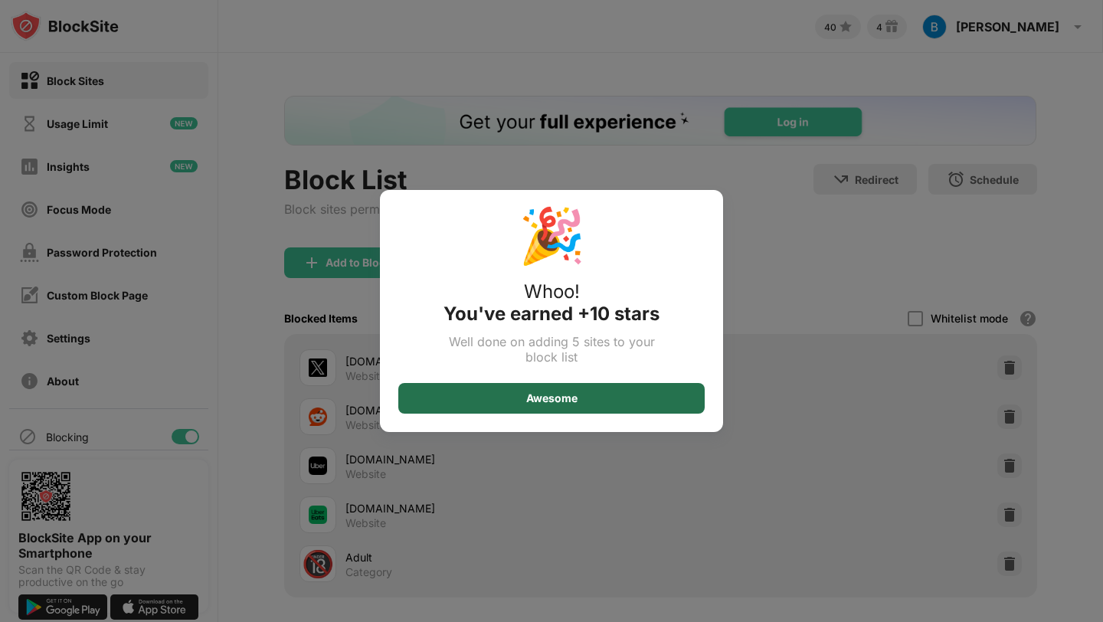
click at [485, 403] on div "Awesome" at bounding box center [551, 398] width 306 height 31
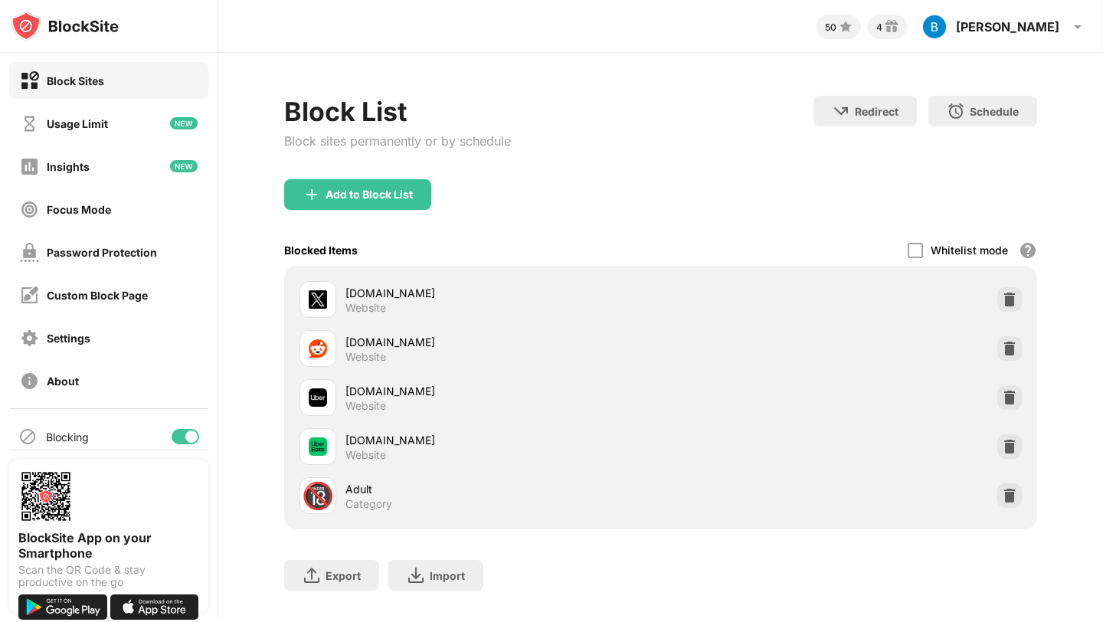
click at [124, 256] on div "Password Protection" at bounding box center [102, 252] width 110 height 13
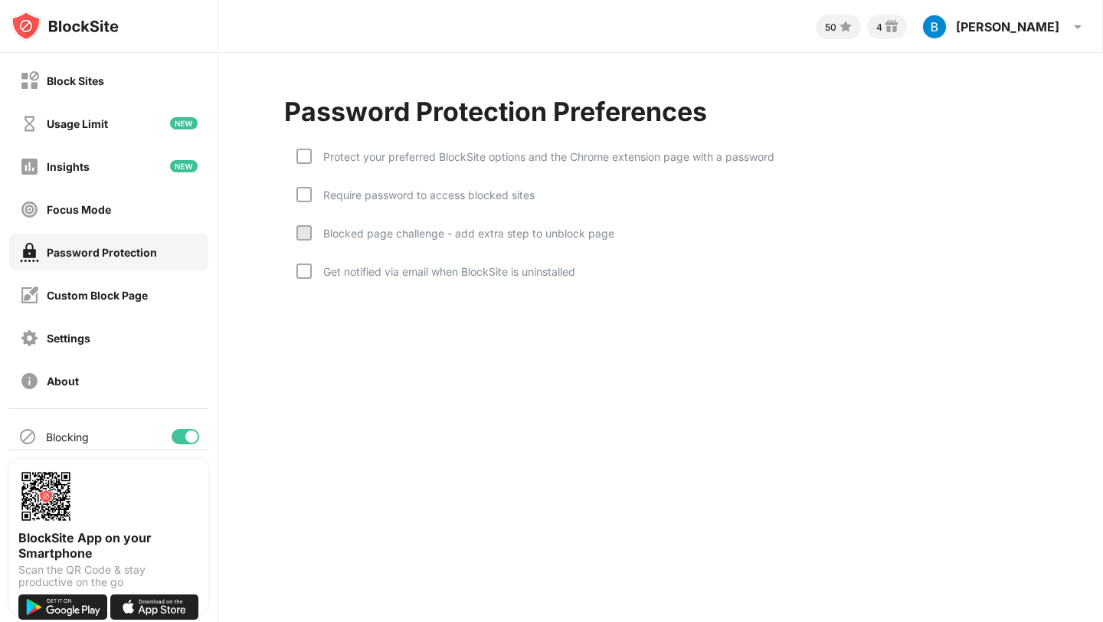
click at [305, 234] on div at bounding box center [303, 232] width 15 height 15
click at [303, 194] on div at bounding box center [303, 194] width 15 height 15
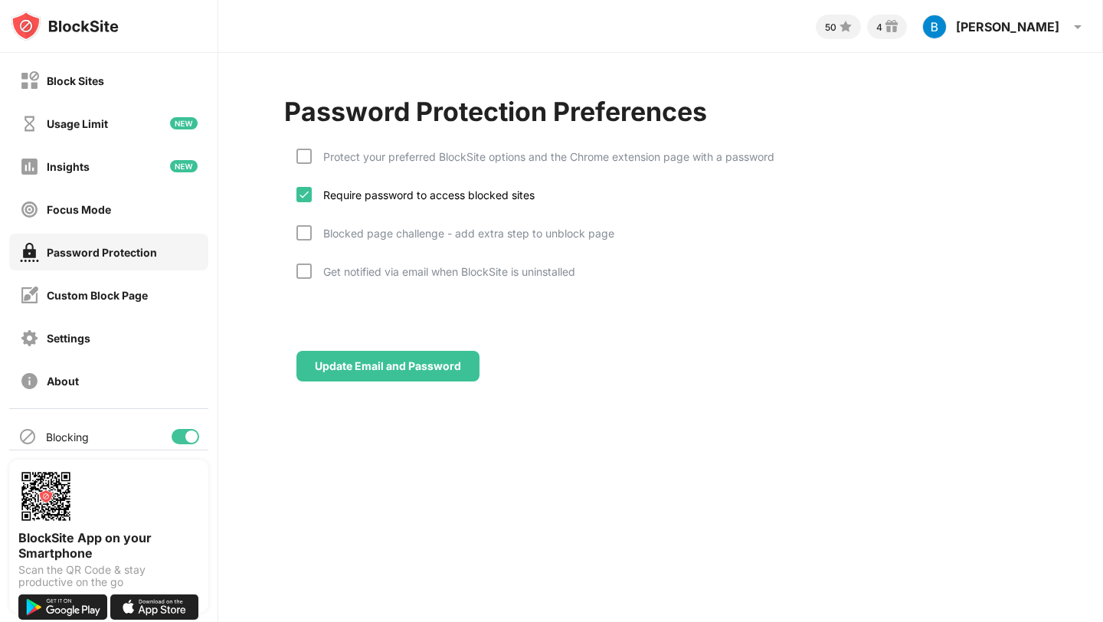
click at [305, 164] on div "Protect your preferred BlockSite options and the Chrome extension page with a p…" at bounding box center [535, 168] width 478 height 38
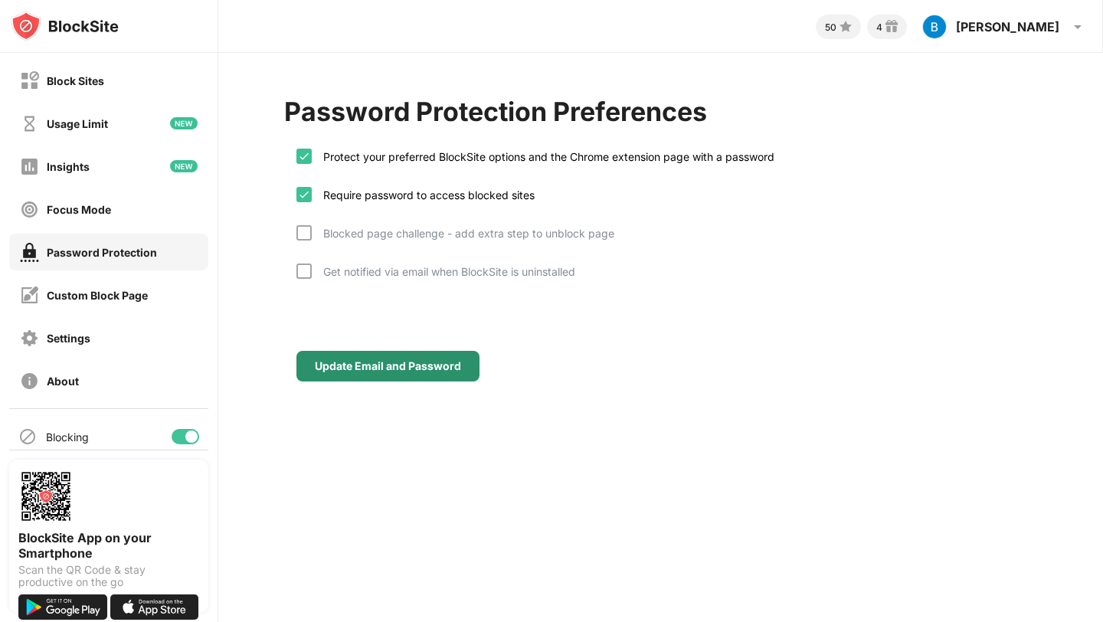
click at [349, 358] on div "Update Email and Password" at bounding box center [387, 366] width 183 height 31
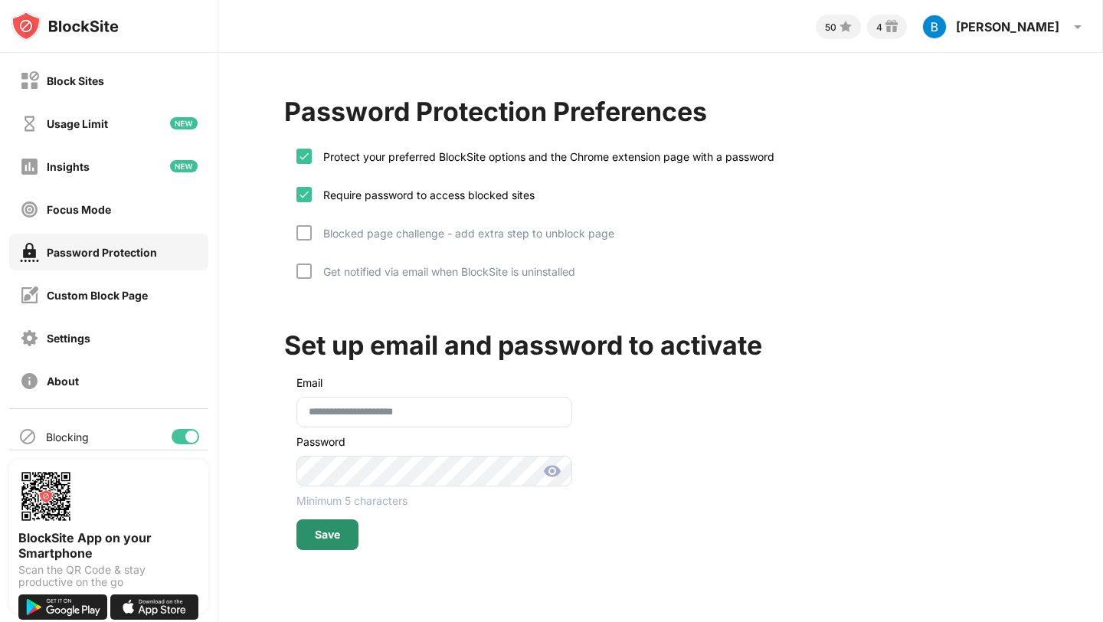
click at [341, 534] on div "Save" at bounding box center [327, 534] width 62 height 31
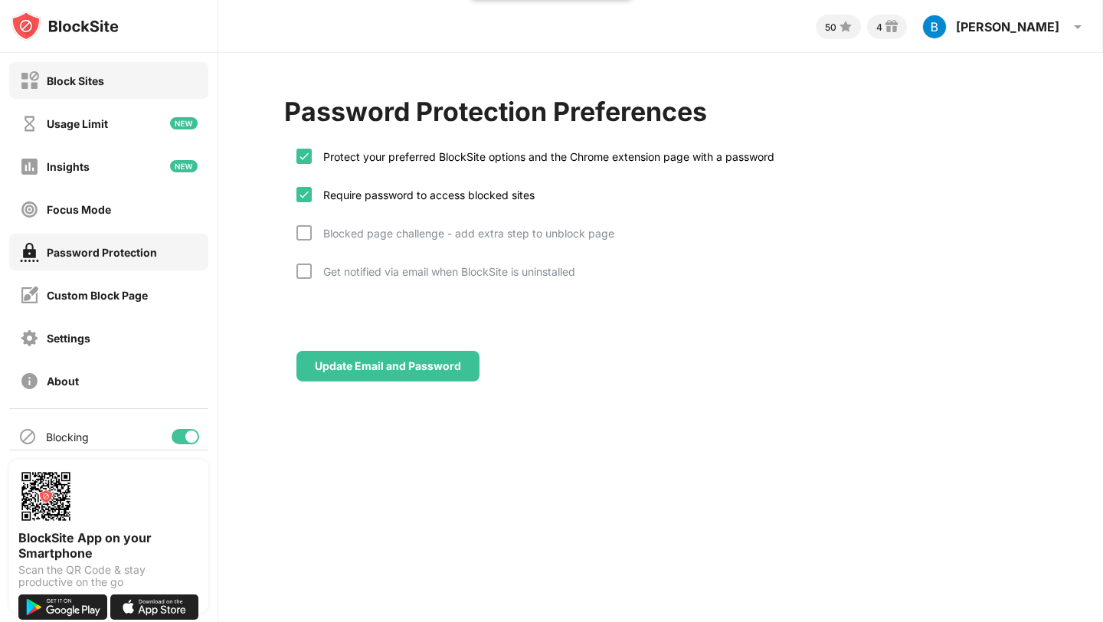
click at [108, 82] on div "Block Sites" at bounding box center [108, 80] width 199 height 37
